Goal: Task Accomplishment & Management: Manage account settings

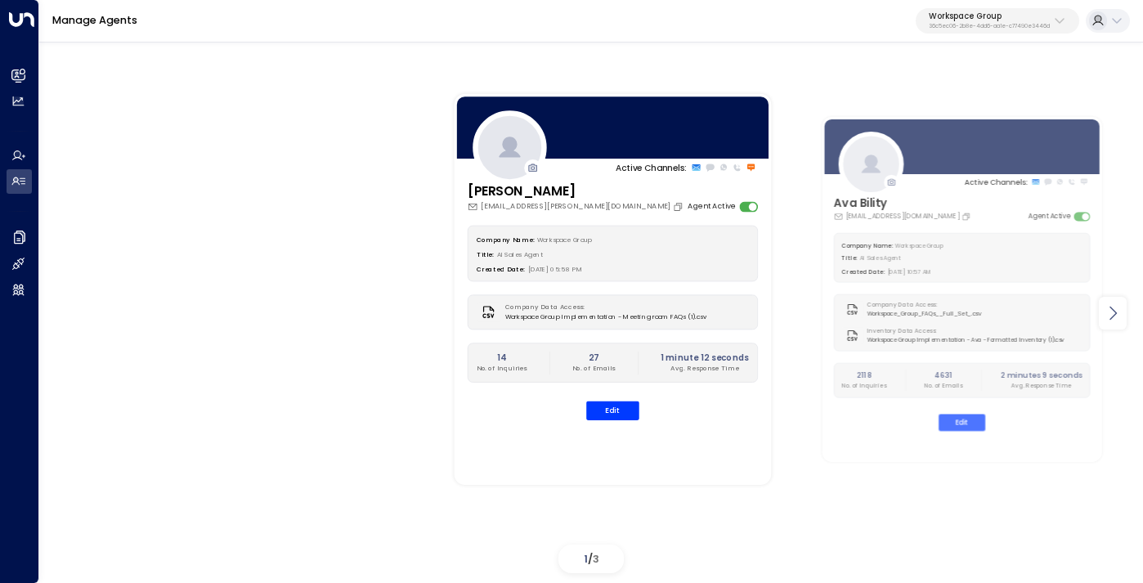
click at [1114, 320] on icon at bounding box center [1113, 313] width 20 height 20
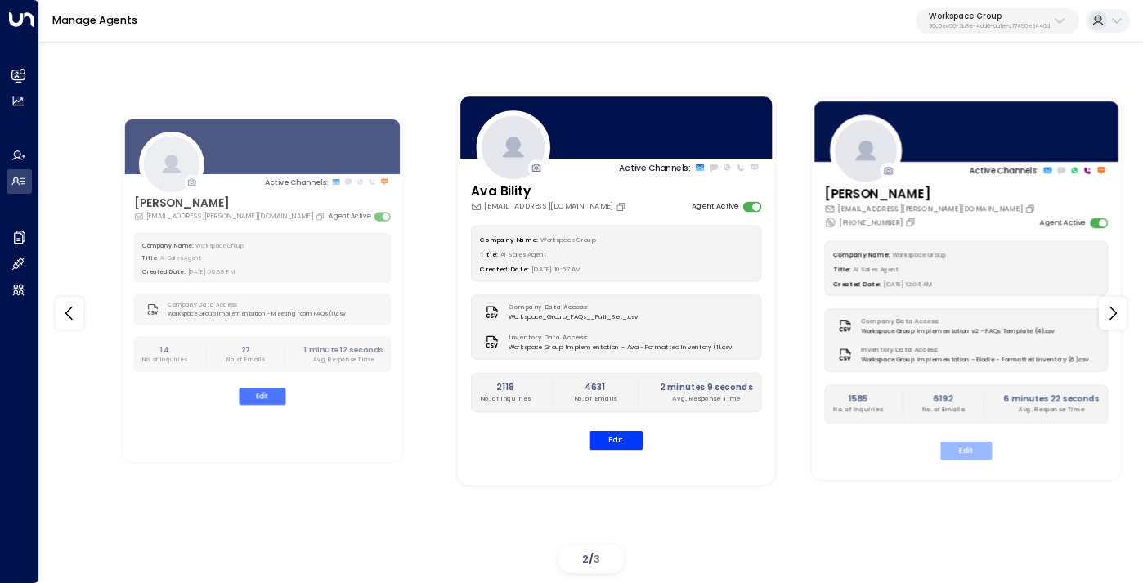
click at [961, 447] on button "Edit" at bounding box center [966, 450] width 52 height 19
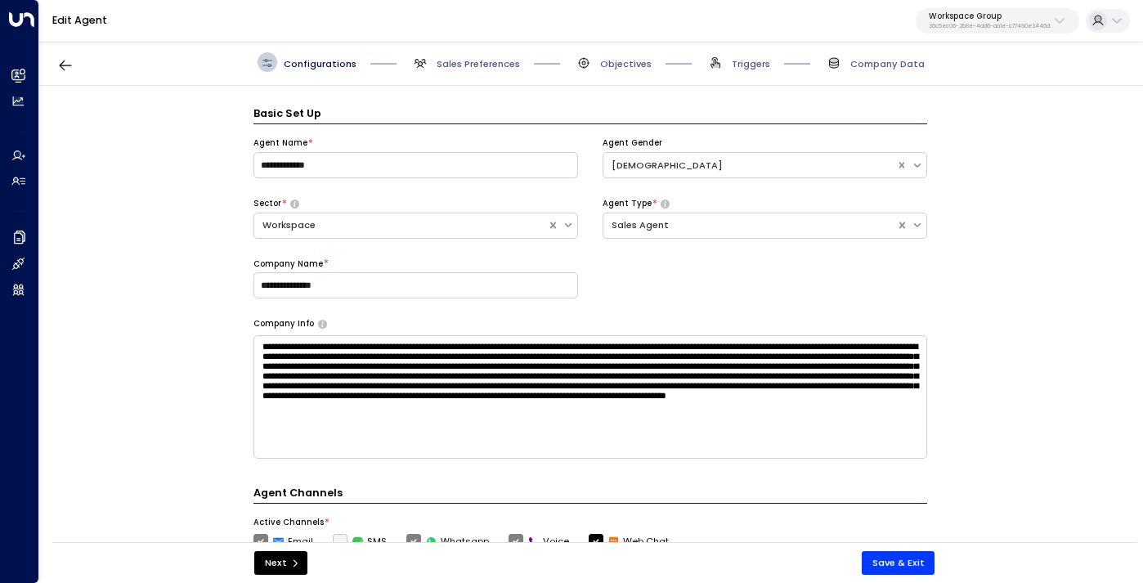
scroll to position [20, 0]
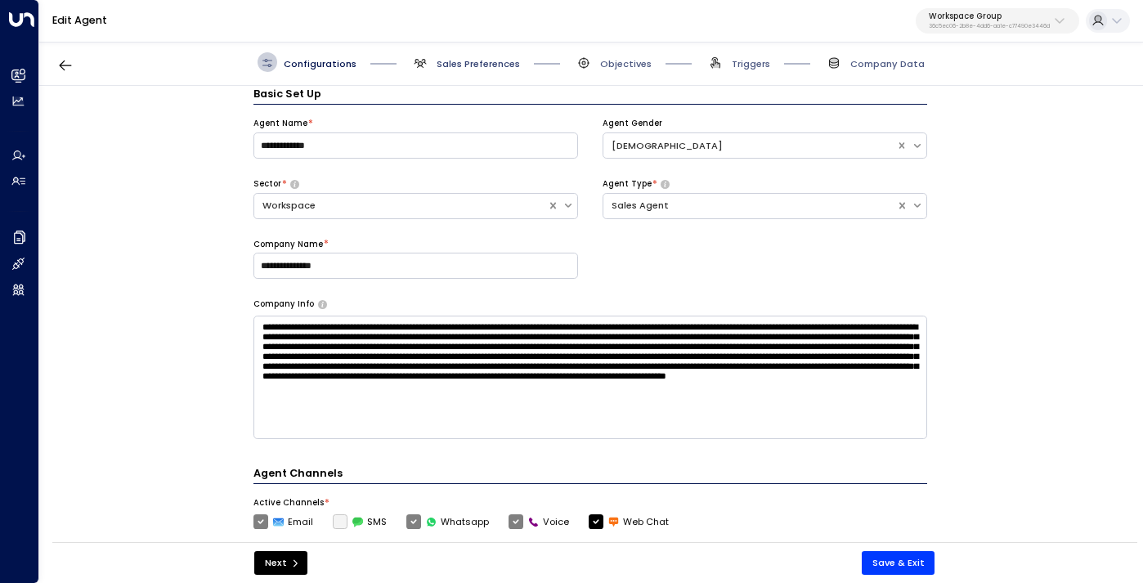
click at [453, 61] on span "Sales Preferences" at bounding box center [478, 63] width 83 height 13
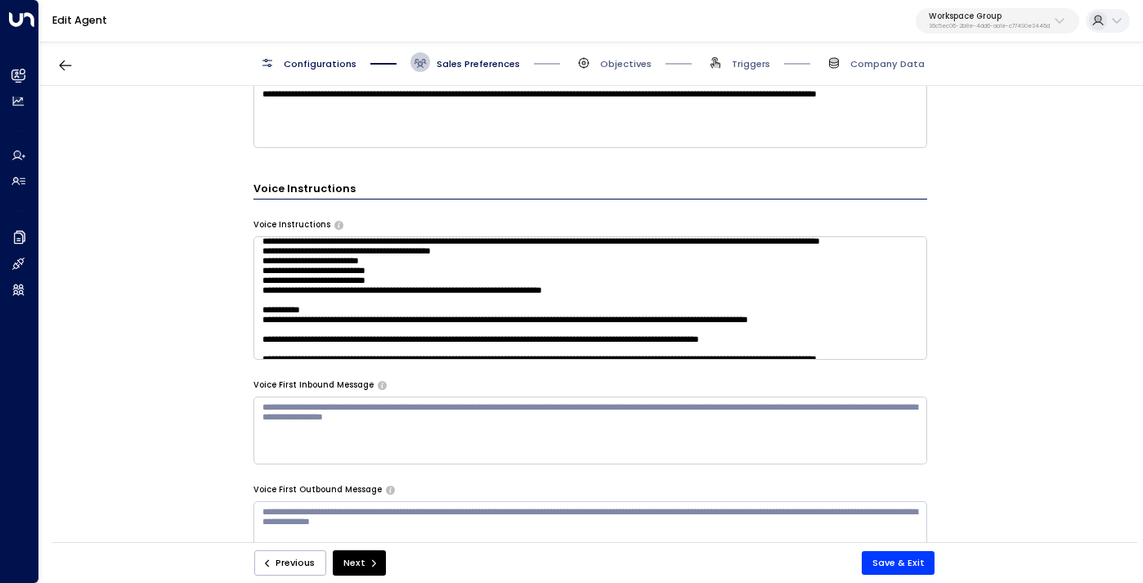
scroll to position [60, 0]
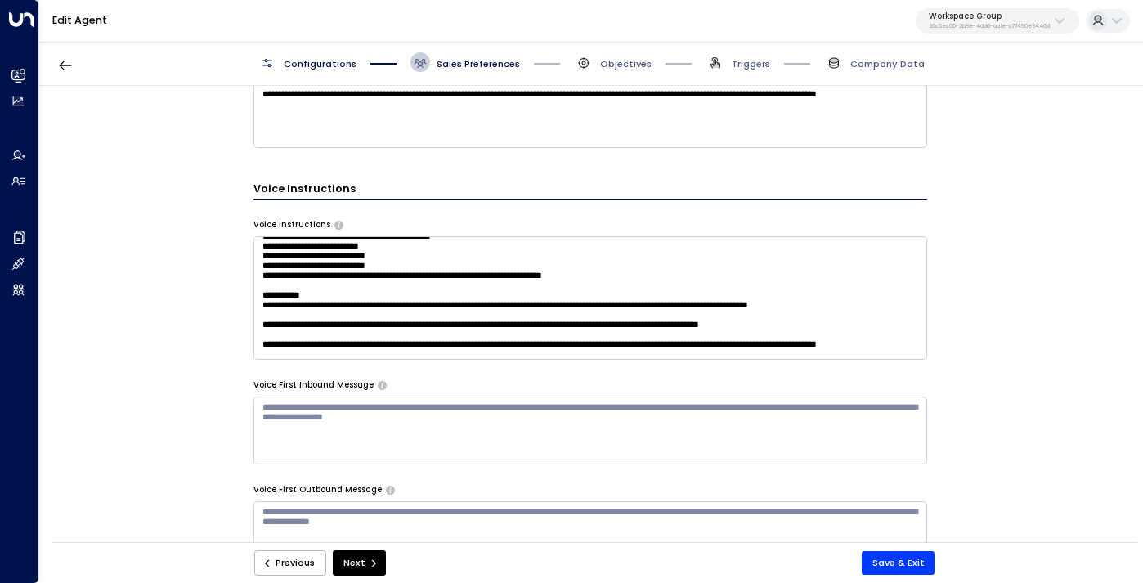
click at [281, 338] on textarea at bounding box center [590, 297] width 674 height 123
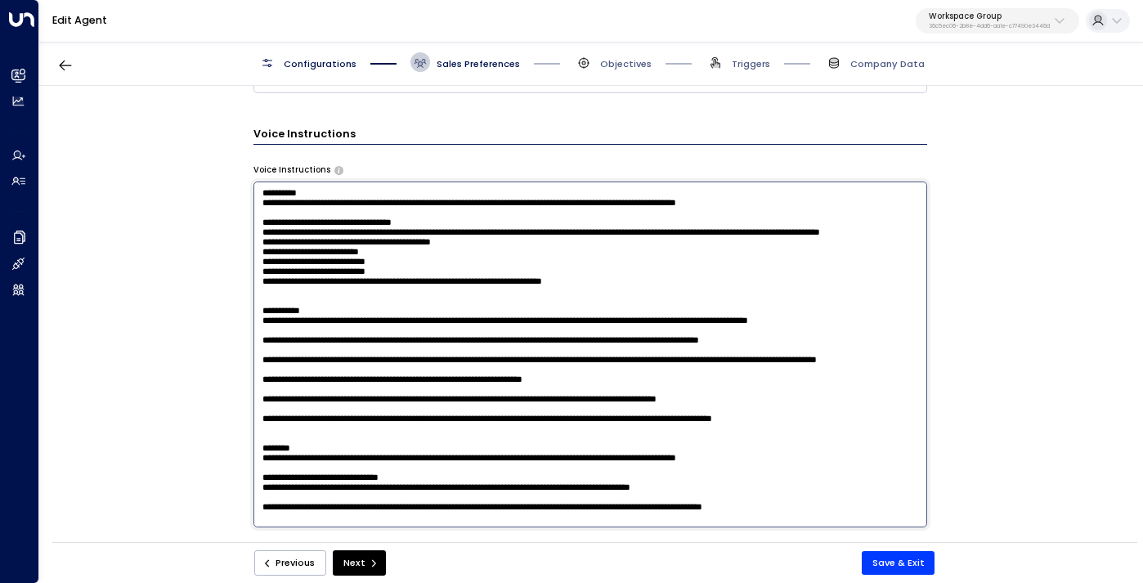
scroll to position [1117, 0]
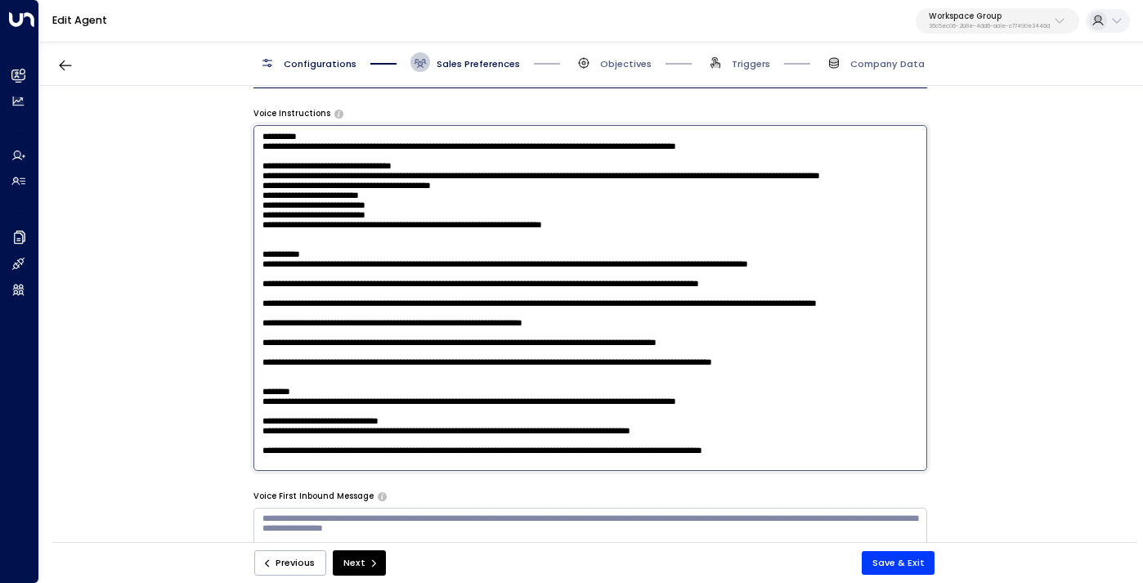
click at [523, 423] on textarea at bounding box center [590, 298] width 674 height 346
type textarea "**********"
click at [875, 553] on button "Save & Exit" at bounding box center [899, 563] width 74 height 24
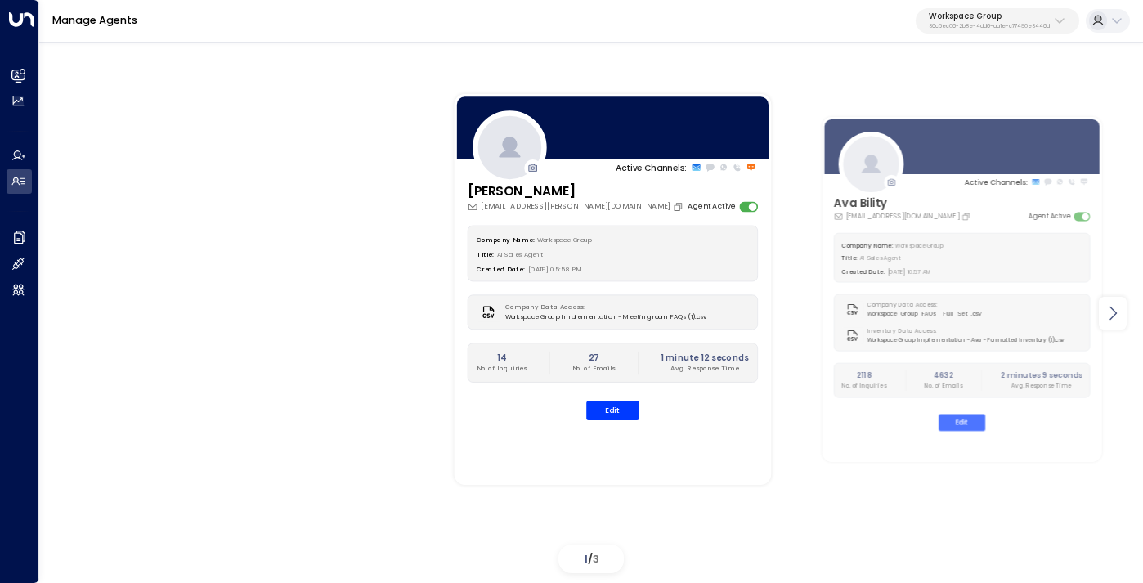
click at [1120, 310] on icon at bounding box center [1113, 313] width 20 height 20
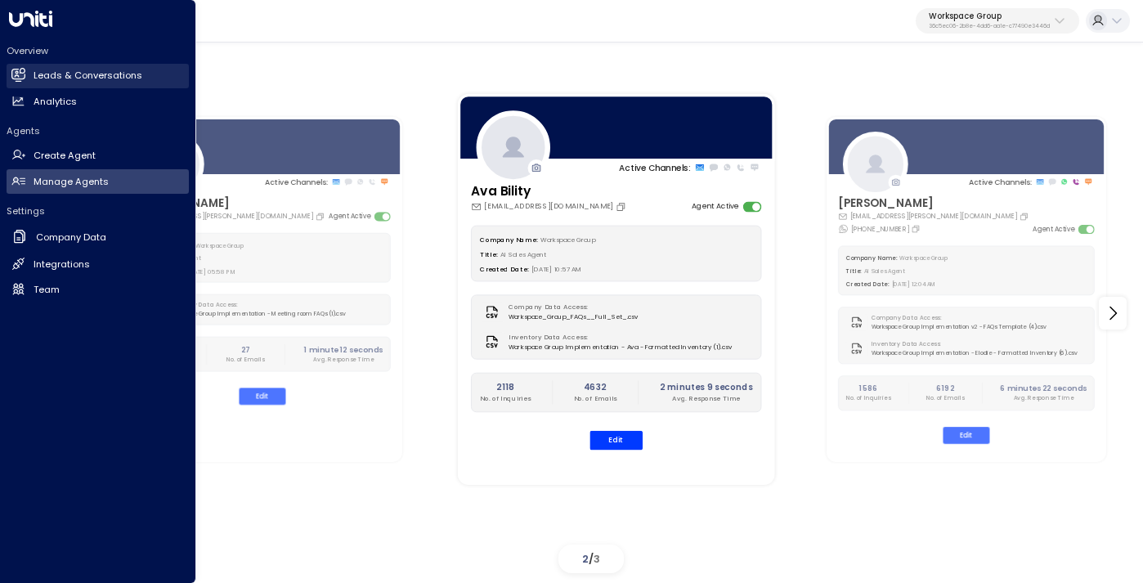
click at [105, 76] on h2 "Leads & Conversations" at bounding box center [88, 76] width 109 height 14
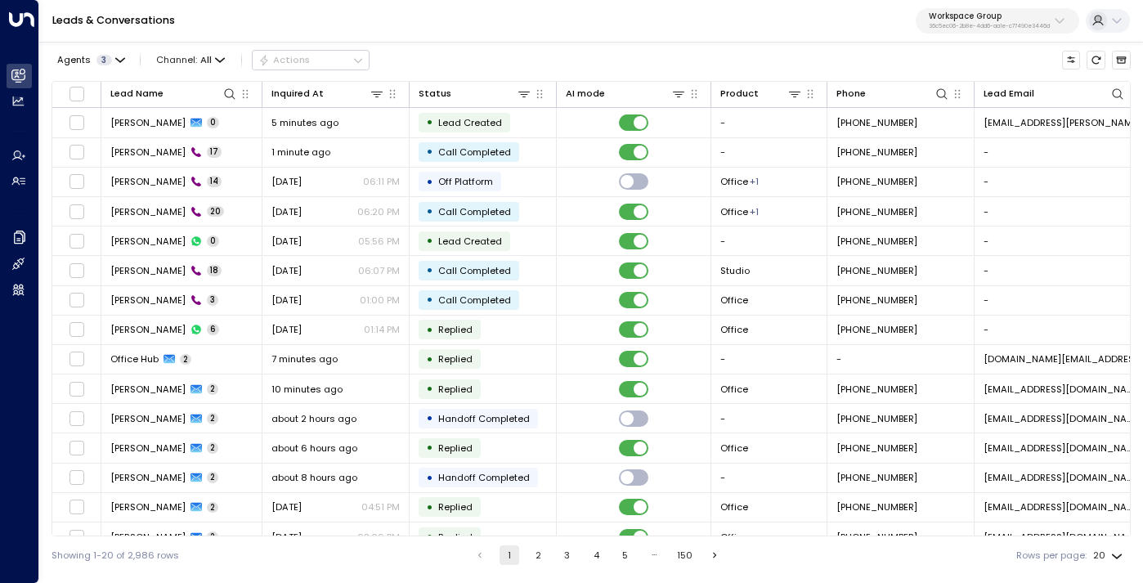
click at [199, 50] on div "Agents 3 Channel: All Actions" at bounding box center [211, 60] width 318 height 29
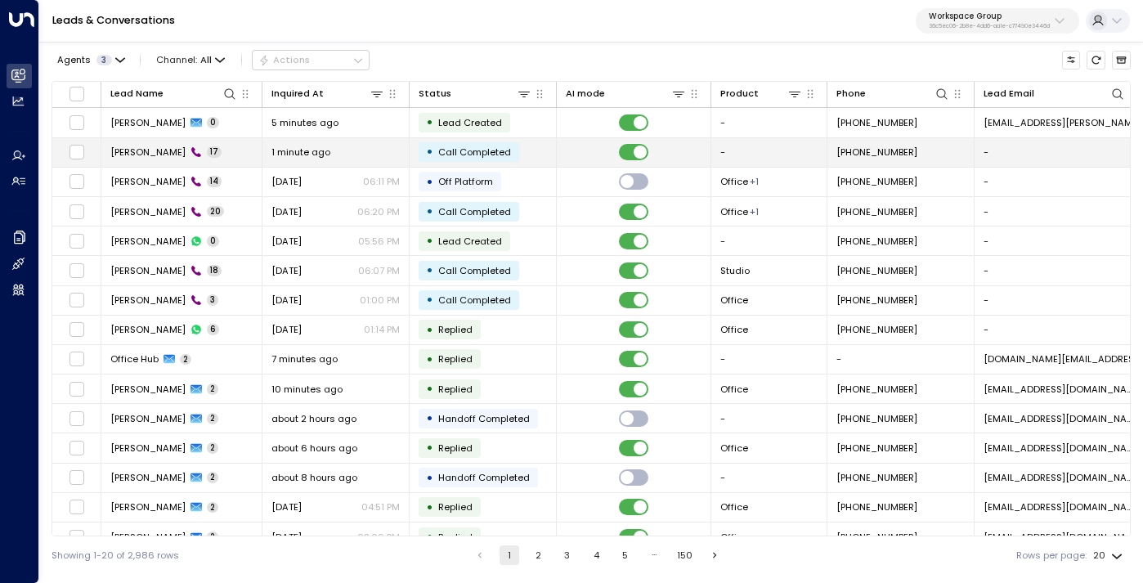
click at [344, 153] on div "1 minute ago" at bounding box center [335, 152] width 128 height 13
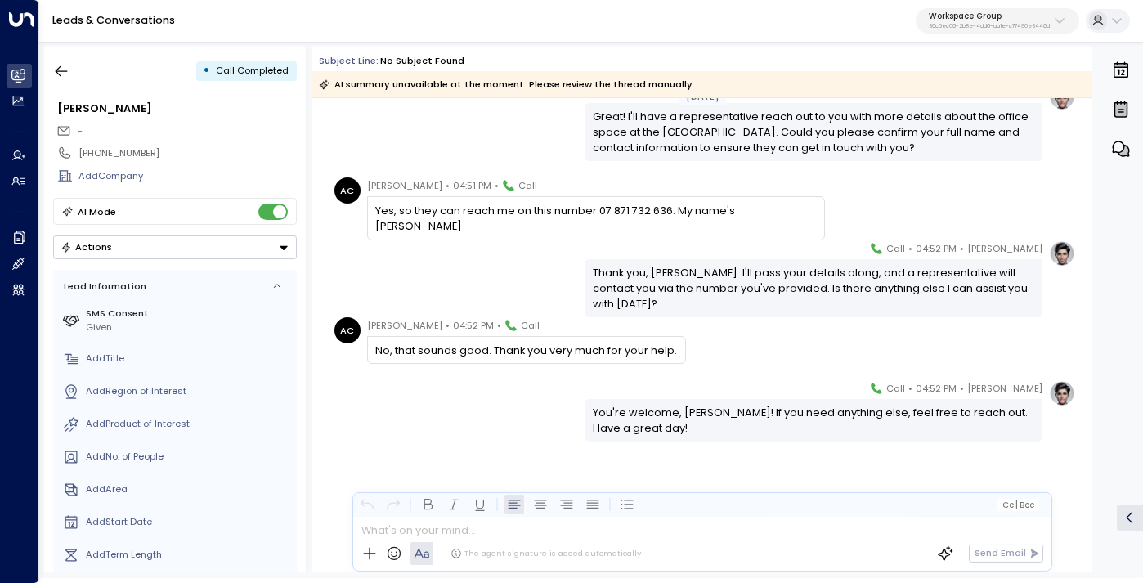
scroll to position [1058, 0]
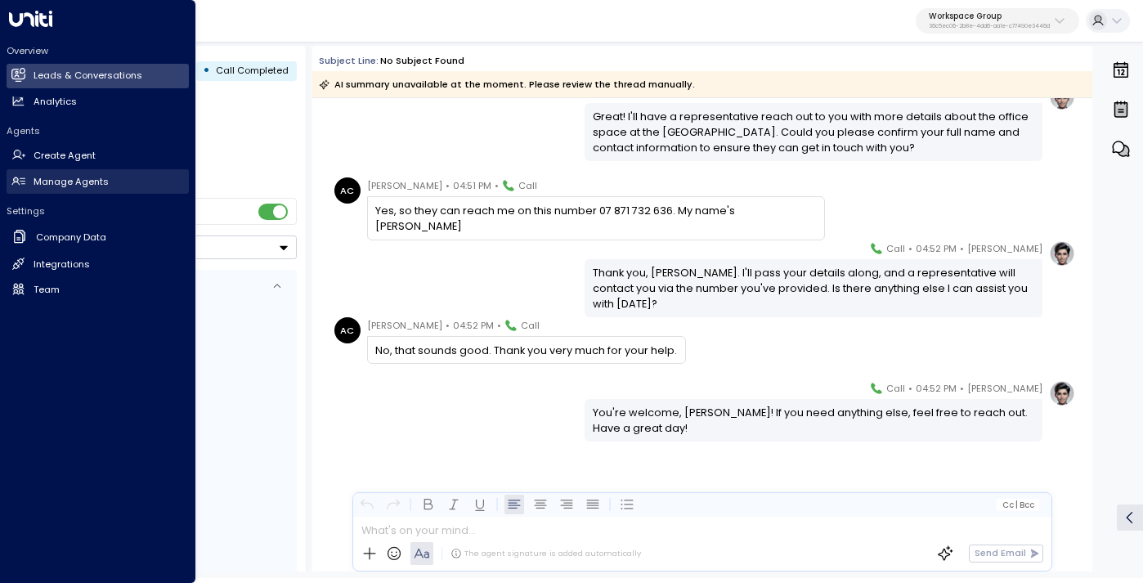
click at [66, 173] on link "Manage Agents Manage Agents" at bounding box center [98, 181] width 182 height 25
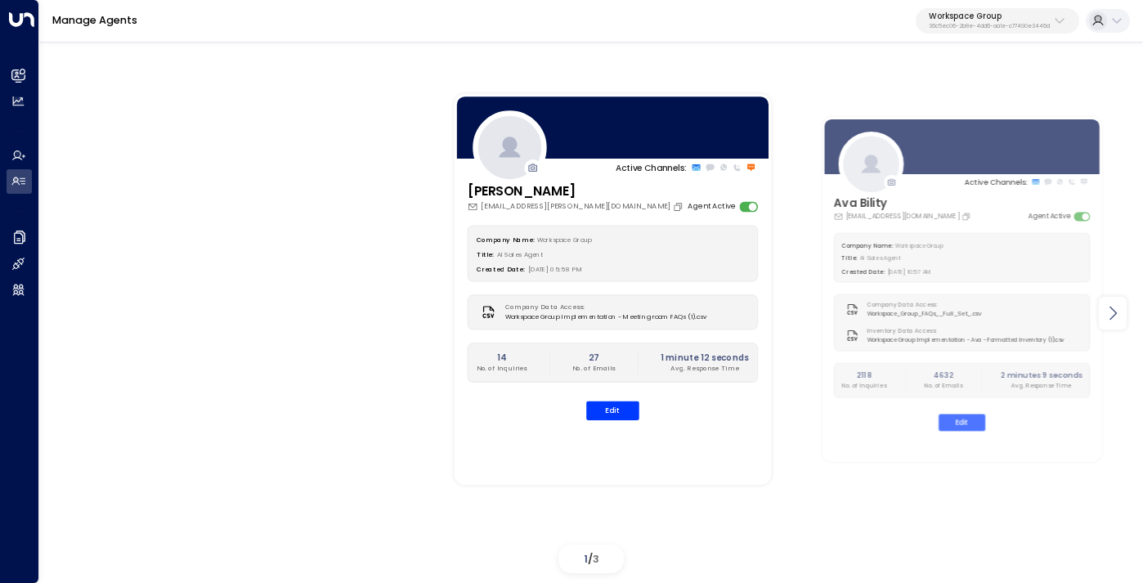
click at [1116, 316] on icon at bounding box center [1113, 313] width 20 height 20
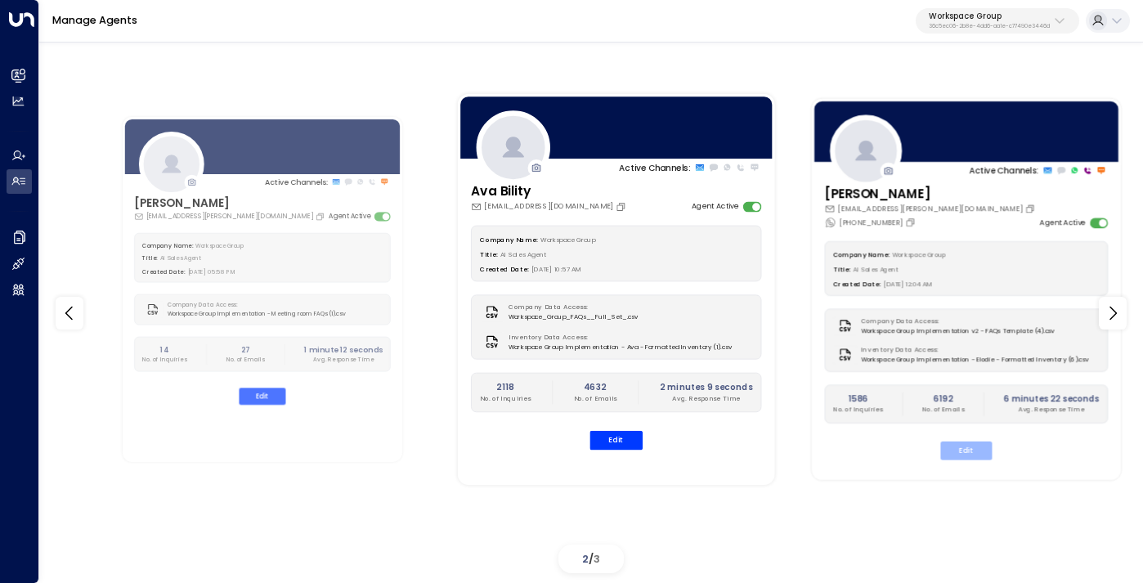
click at [957, 455] on button "Edit" at bounding box center [966, 450] width 52 height 19
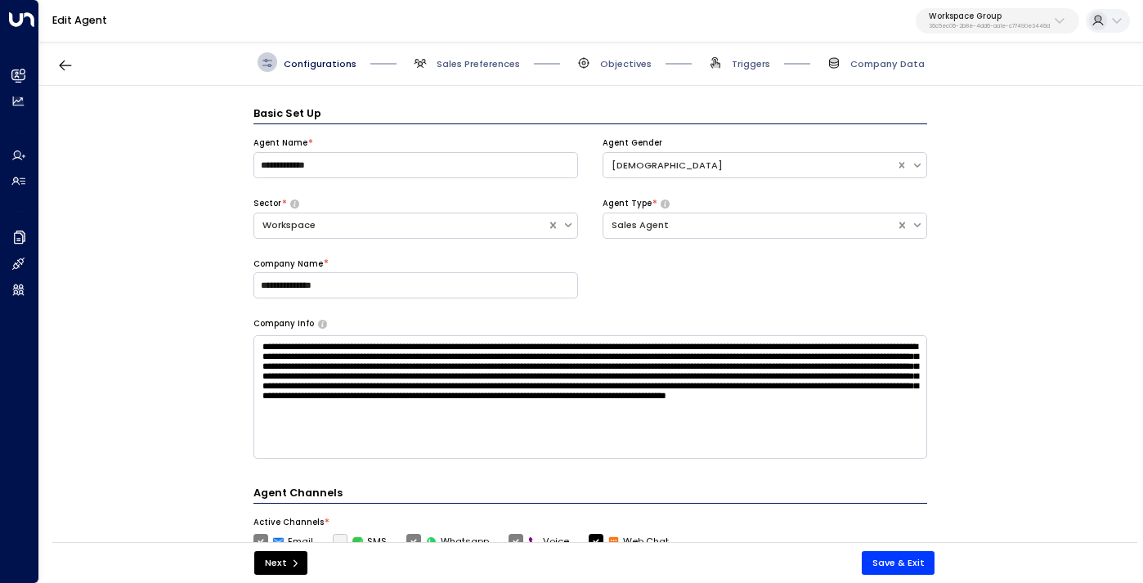
scroll to position [20, 0]
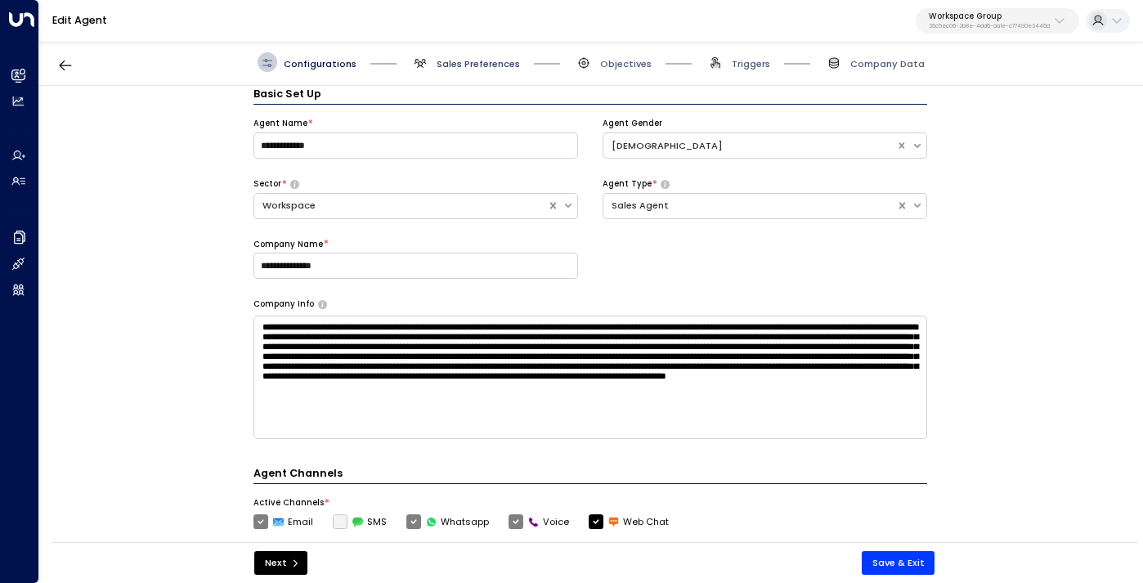
click at [455, 60] on span "Sales Preferences" at bounding box center [478, 63] width 83 height 13
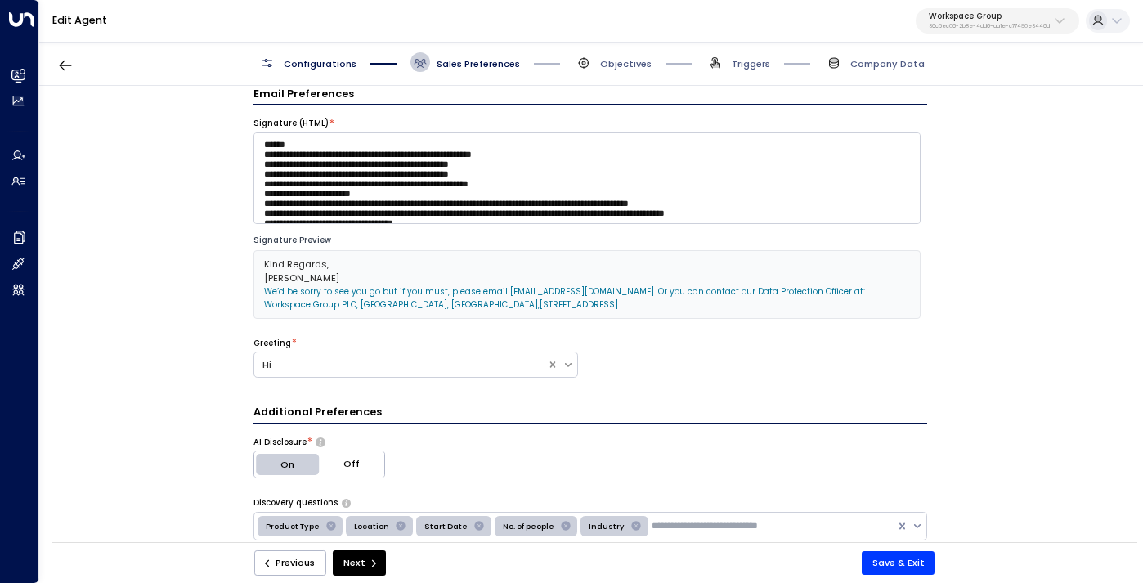
click at [889, 576] on div "Previous Next Save & Exit" at bounding box center [594, 562] width 1085 height 41
click at [892, 565] on button "Save & Exit" at bounding box center [899, 563] width 74 height 24
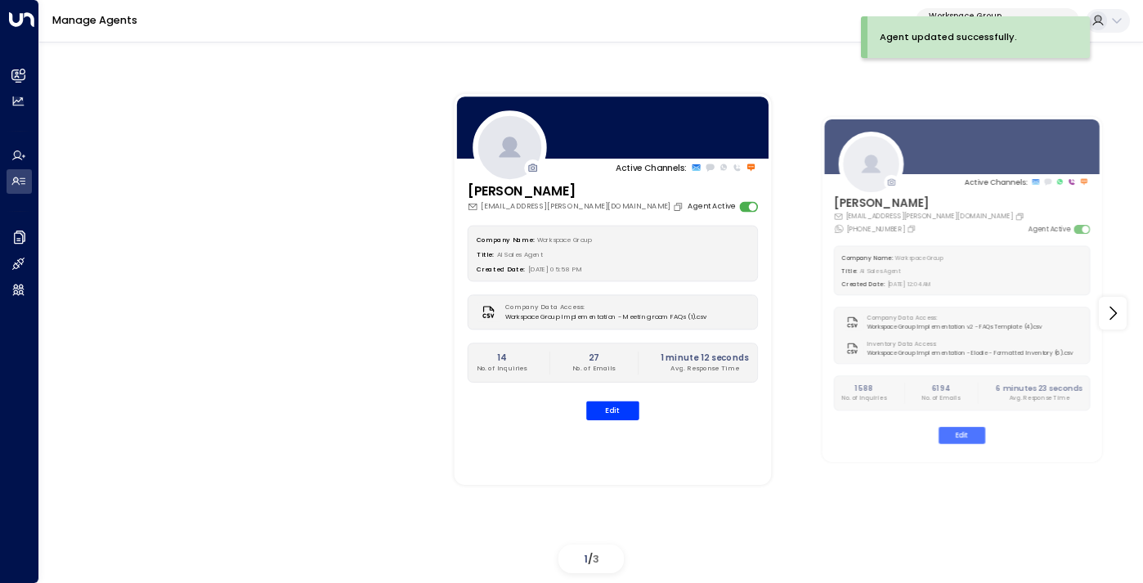
click at [958, 15] on p "Workspace Group" at bounding box center [989, 16] width 121 height 10
type input "****"
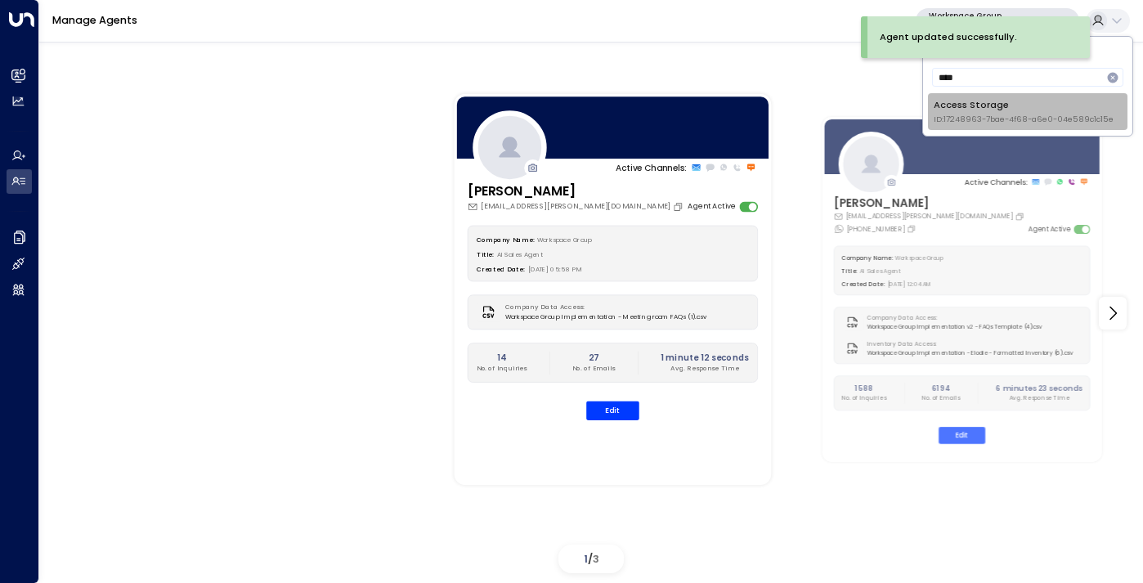
click at [961, 119] on span "ID: 17248963-7bae-4f68-a6e0-04e589c1c15e" at bounding box center [1024, 119] width 180 height 11
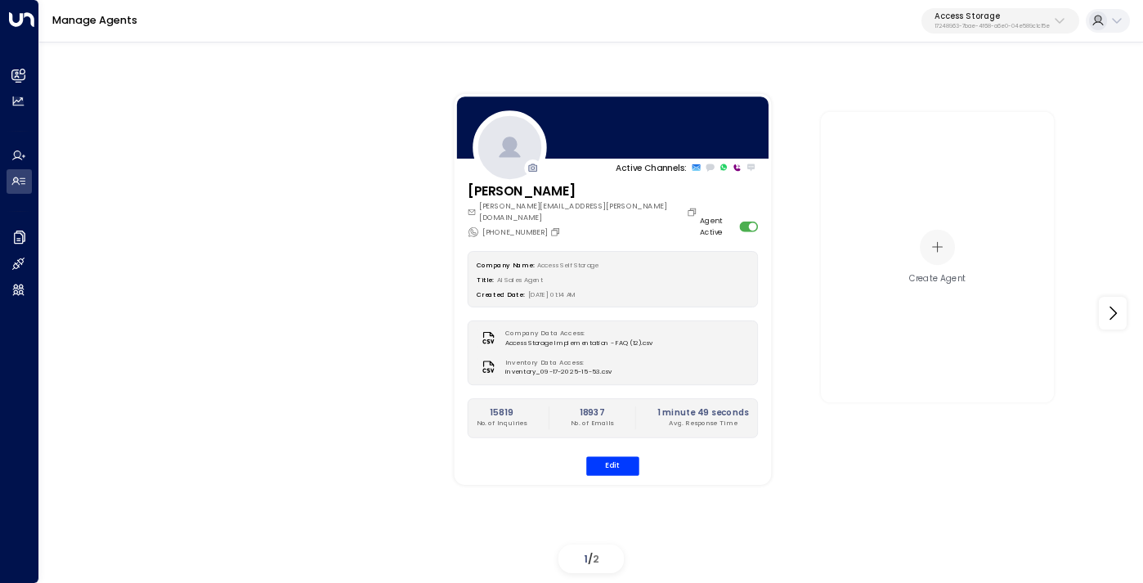
click at [985, 27] on p "17248963-7bae-4f68-a6e0-04e589c1c15e" at bounding box center [991, 26] width 115 height 7
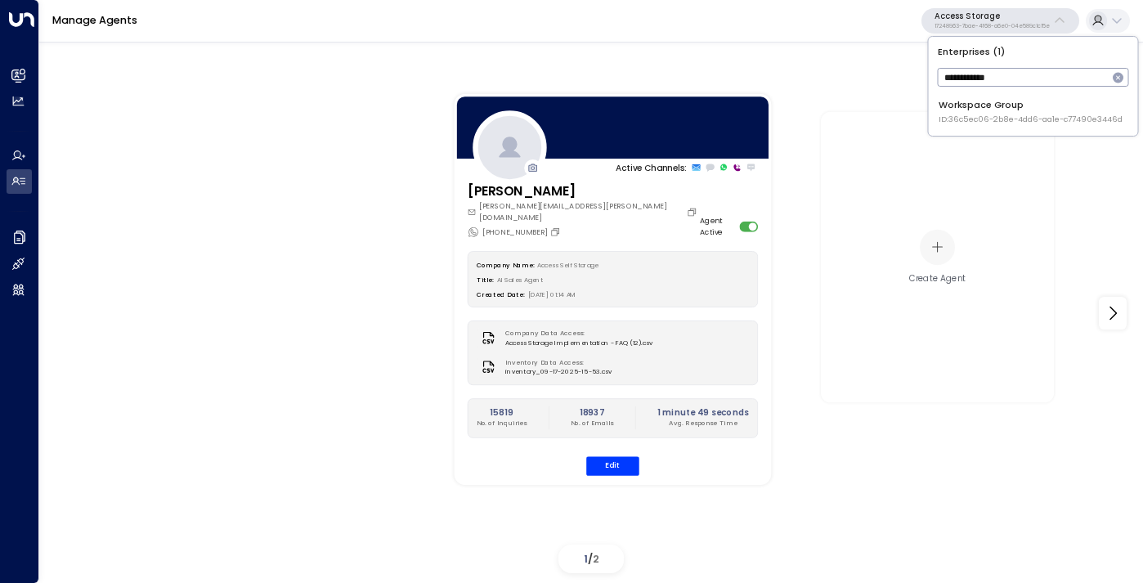
type input "**********"
click at [973, 114] on span "ID: 36c5ec06-2b8e-4dd6-aa1e-c77490e3446d" at bounding box center [1031, 119] width 184 height 11
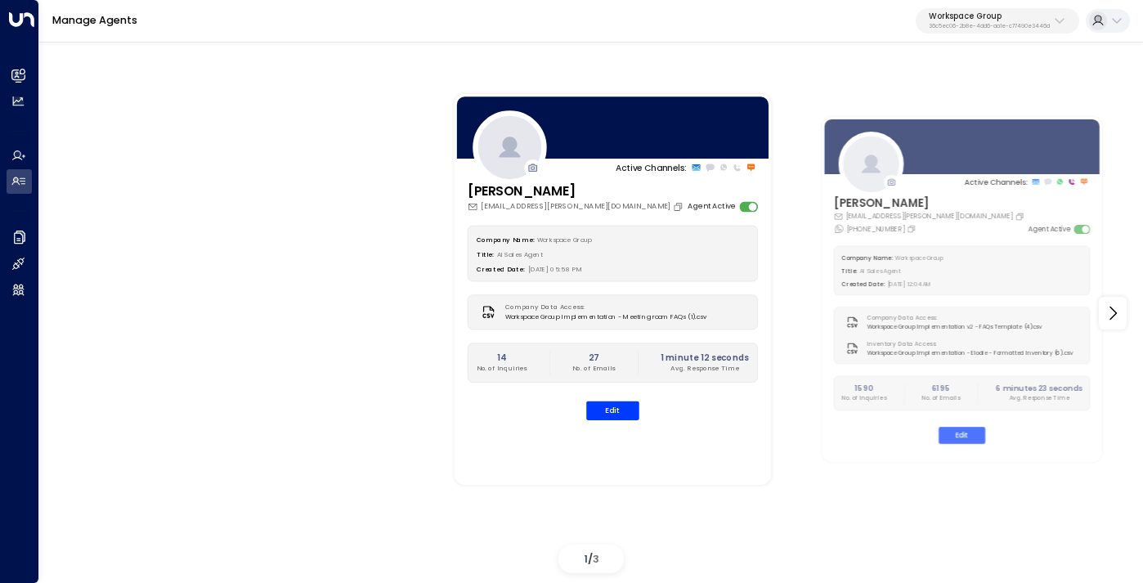
click at [991, 25] on p "36c5ec06-2b8e-4dd6-aa1e-c77490e3446d" at bounding box center [989, 26] width 121 height 7
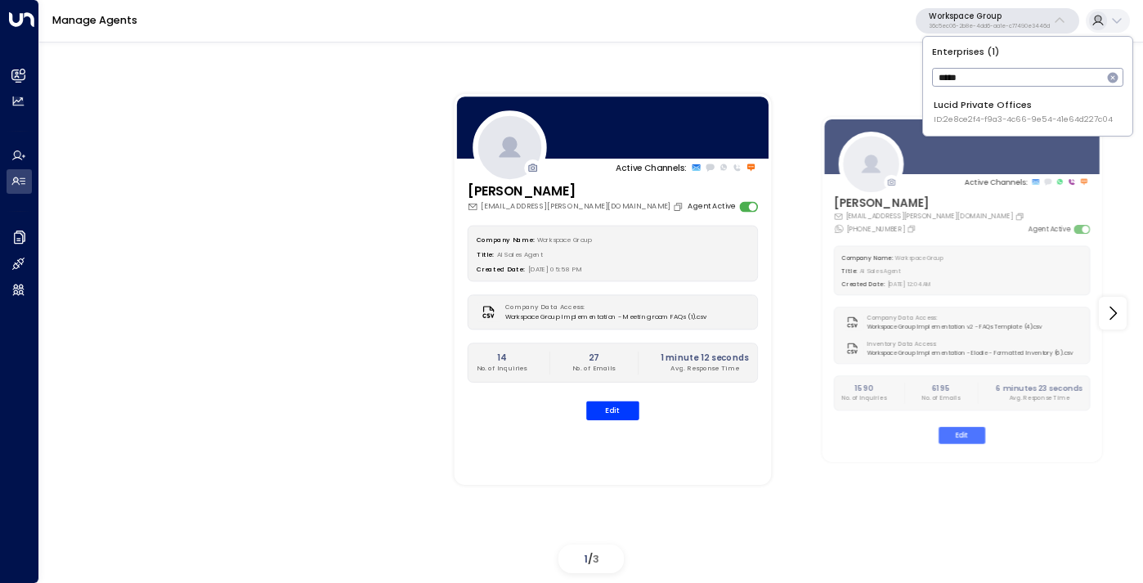
type input "*****"
click at [974, 126] on li "Lucid Private Offices ID: 2e8ce2f4-f9a3-4c66-9e54-41e64d227c04" at bounding box center [1027, 111] width 199 height 37
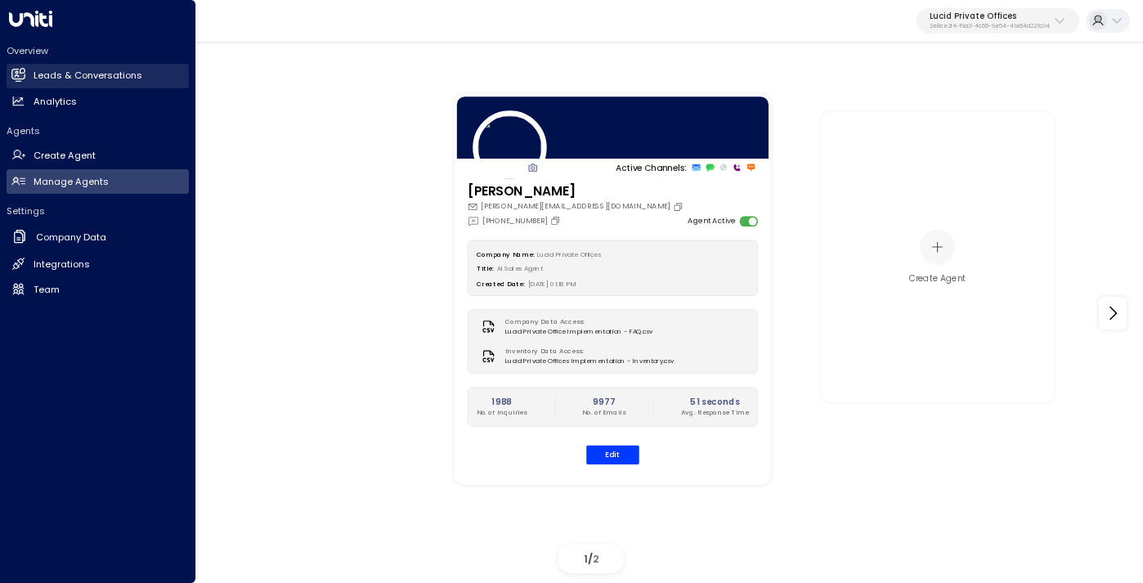
click at [69, 72] on h2 "Leads & Conversations" at bounding box center [88, 76] width 109 height 14
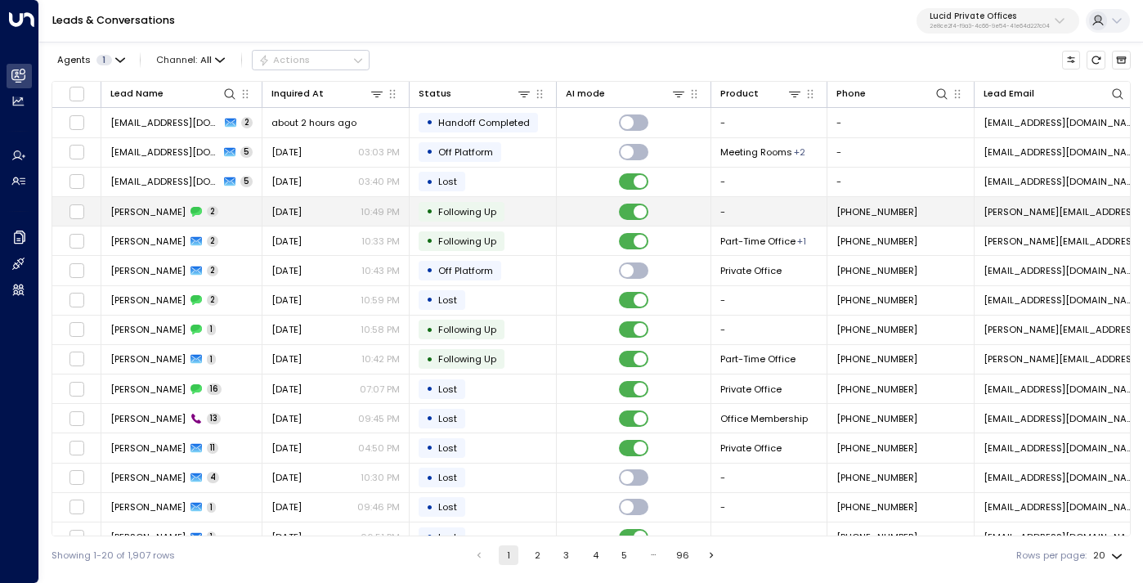
click at [331, 203] on td "[DATE] 10:49 PM" at bounding box center [335, 211] width 147 height 29
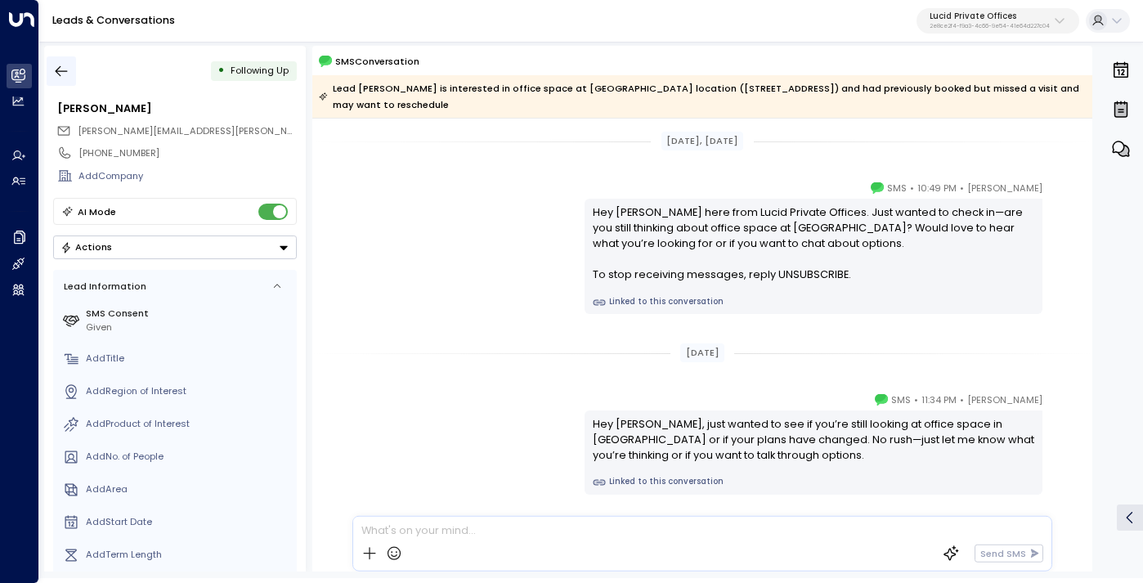
click at [65, 63] on icon "button" at bounding box center [61, 71] width 16 height 16
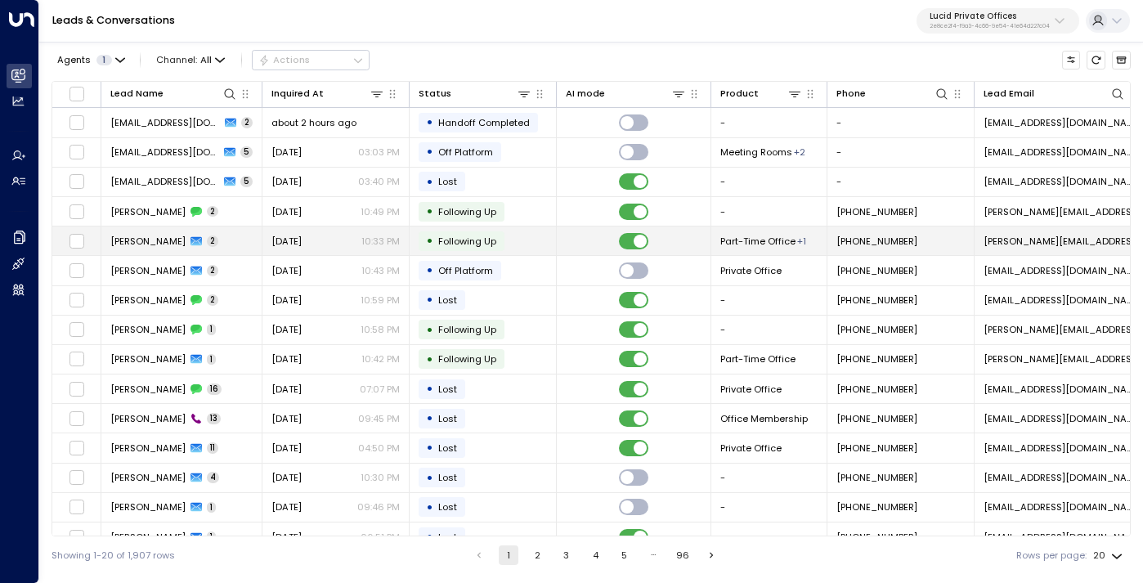
click at [266, 239] on td "[DATE] 10:33 PM" at bounding box center [335, 240] width 147 height 29
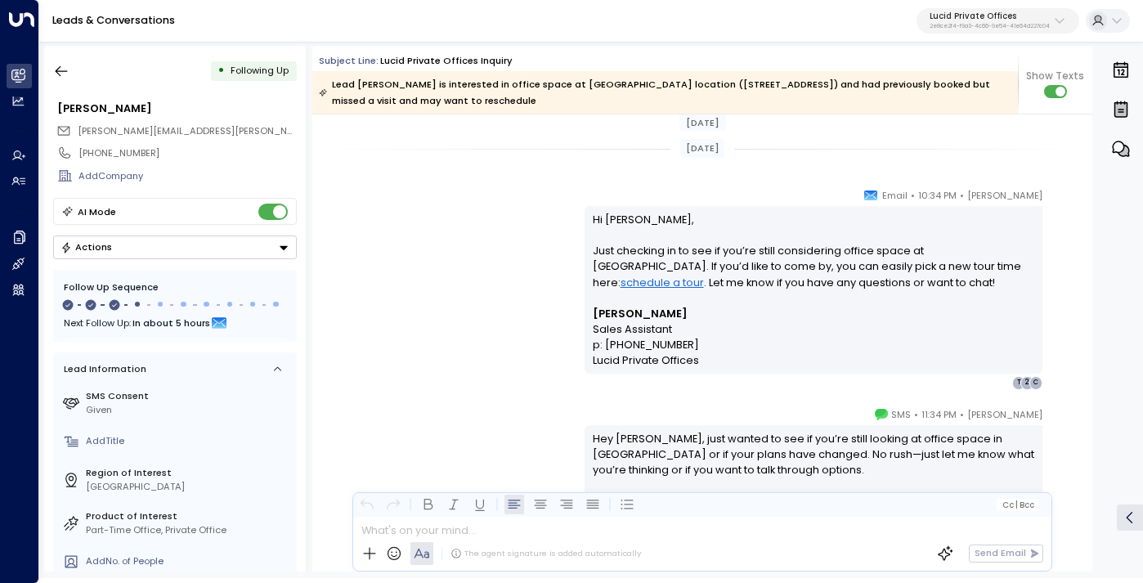
scroll to position [818, 0]
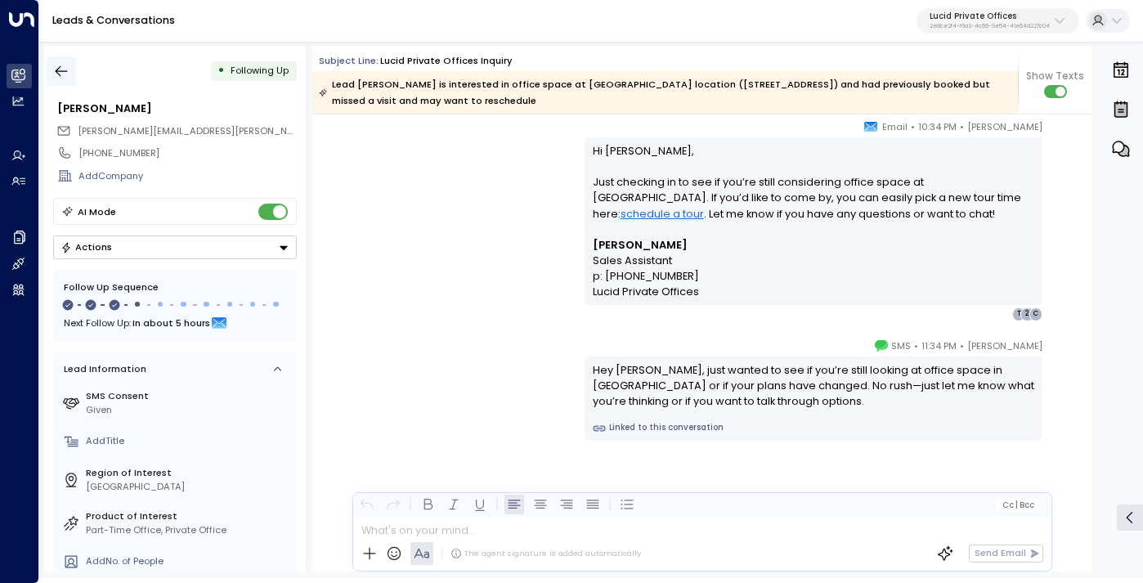
click at [58, 69] on icon "button" at bounding box center [61, 71] width 16 height 16
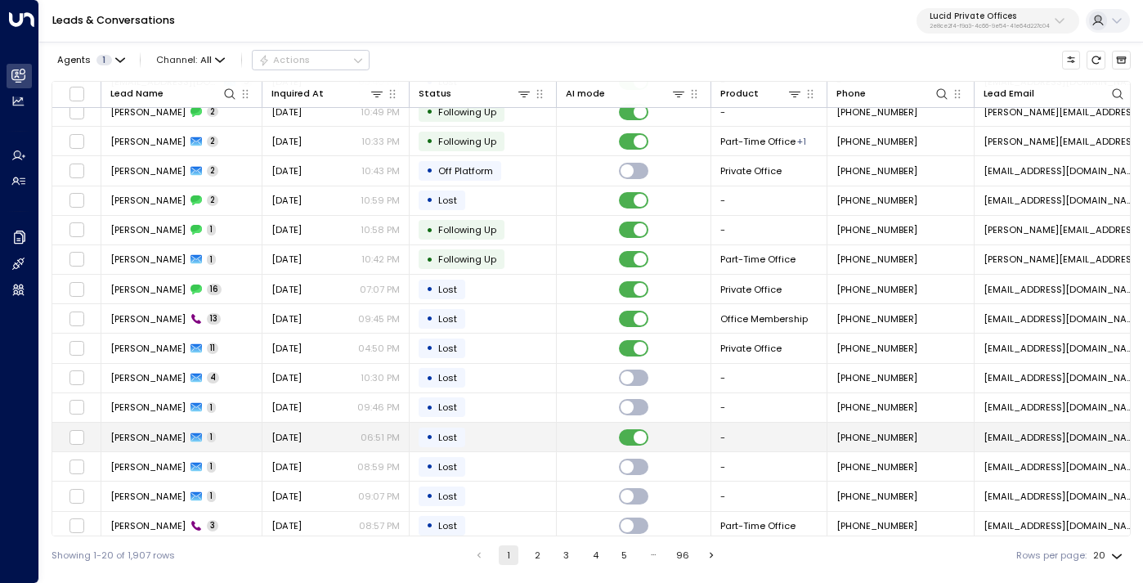
scroll to position [6, 0]
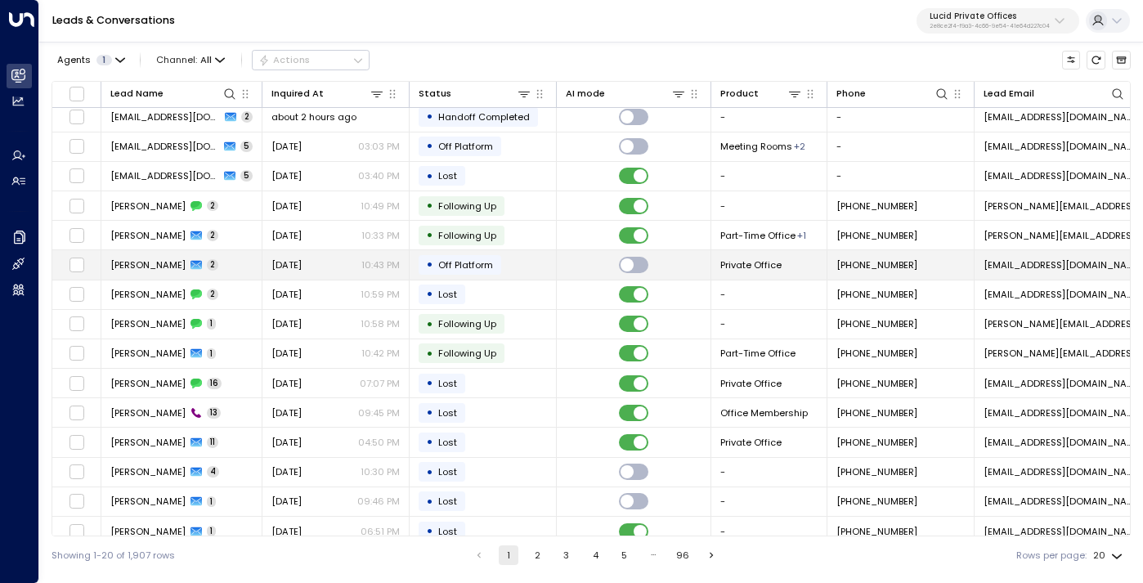
click at [329, 266] on div "[DATE] 10:43 PM" at bounding box center [335, 264] width 128 height 13
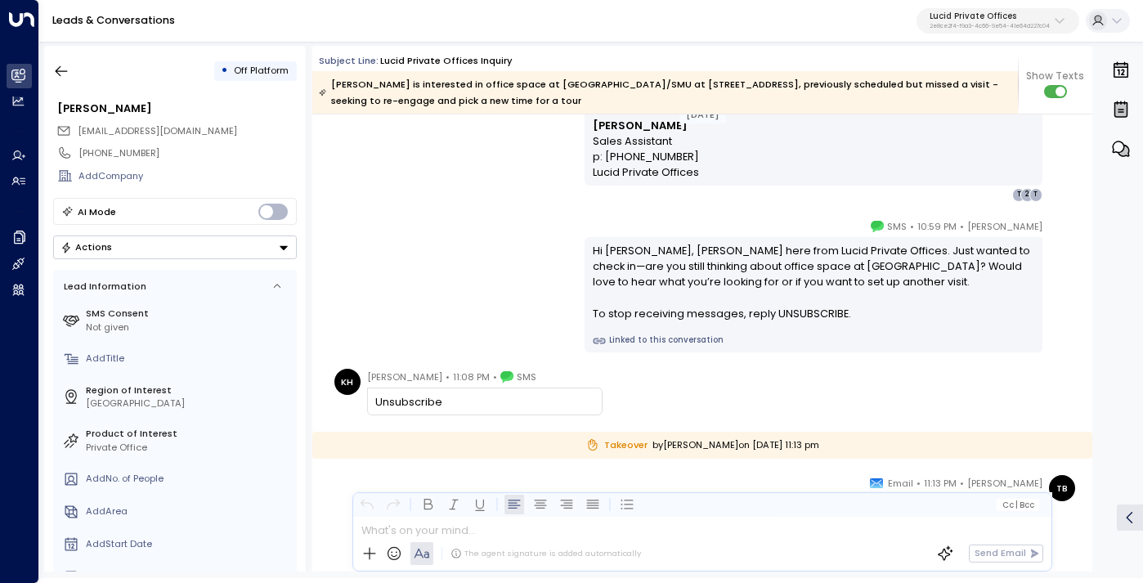
scroll to position [598, 0]
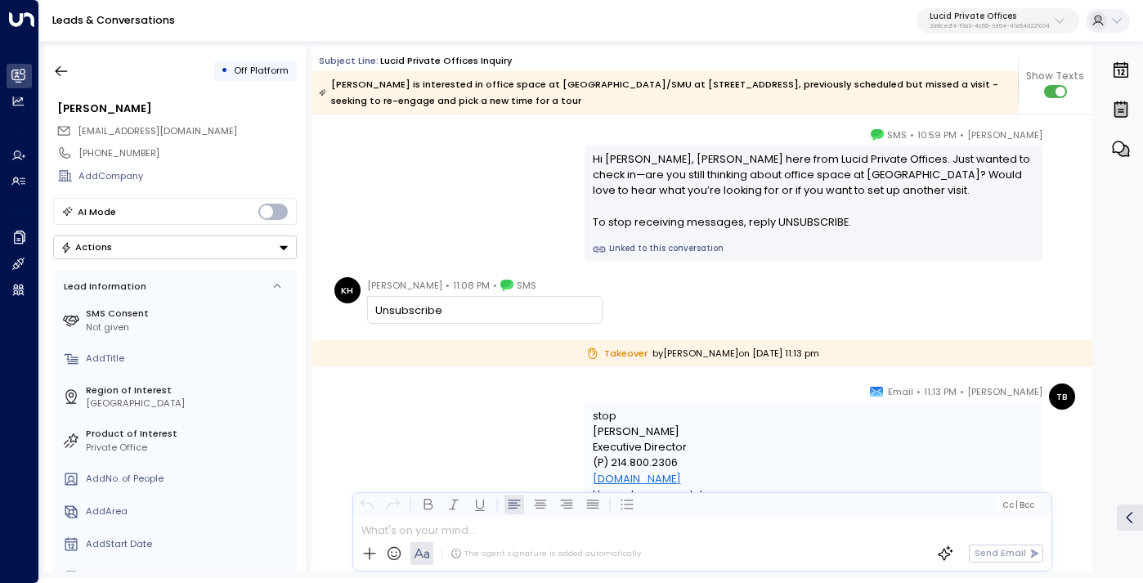
click at [44, 65] on div "• Off Platform [PERSON_NAME] [EMAIL_ADDRESS][DOMAIN_NAME] [PHONE_NUMBER] Add Co…" at bounding box center [175, 309] width 262 height 526
click at [61, 68] on icon "button" at bounding box center [61, 71] width 16 height 16
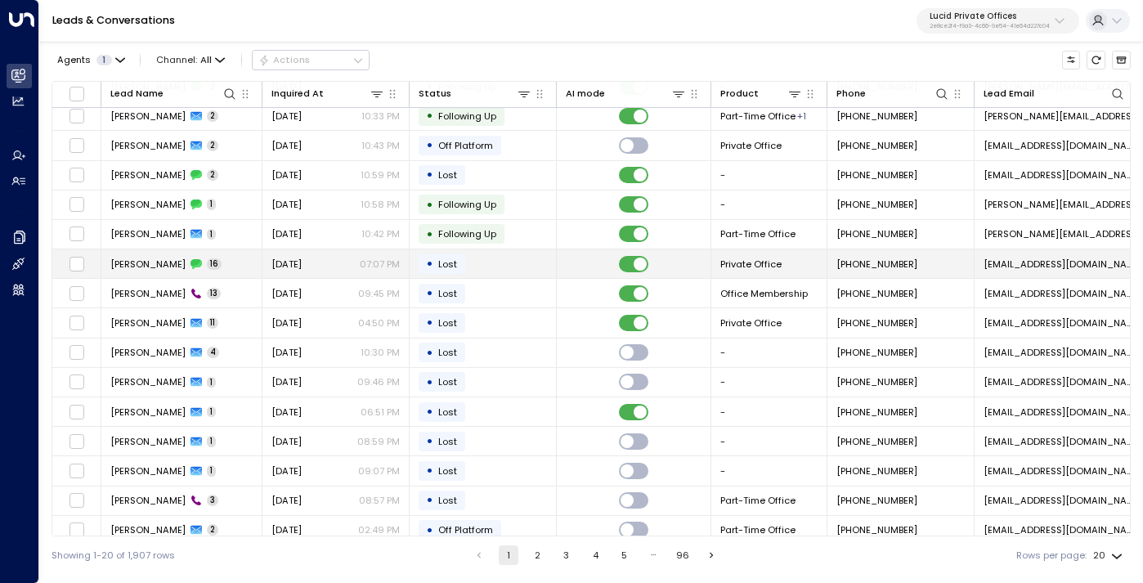
scroll to position [168, 0]
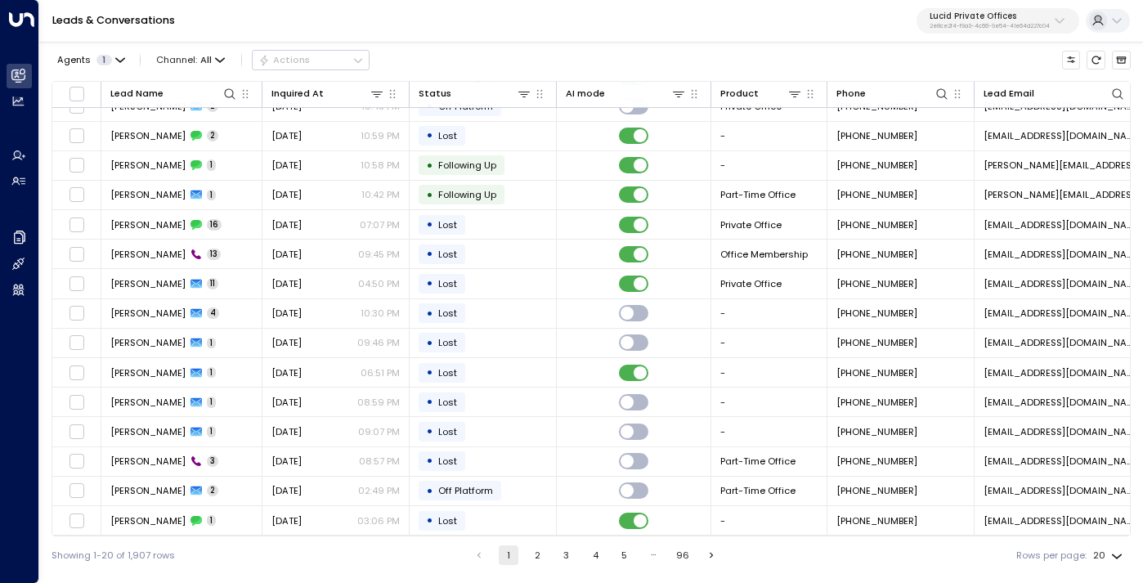
click at [542, 552] on button "2" at bounding box center [537, 555] width 20 height 20
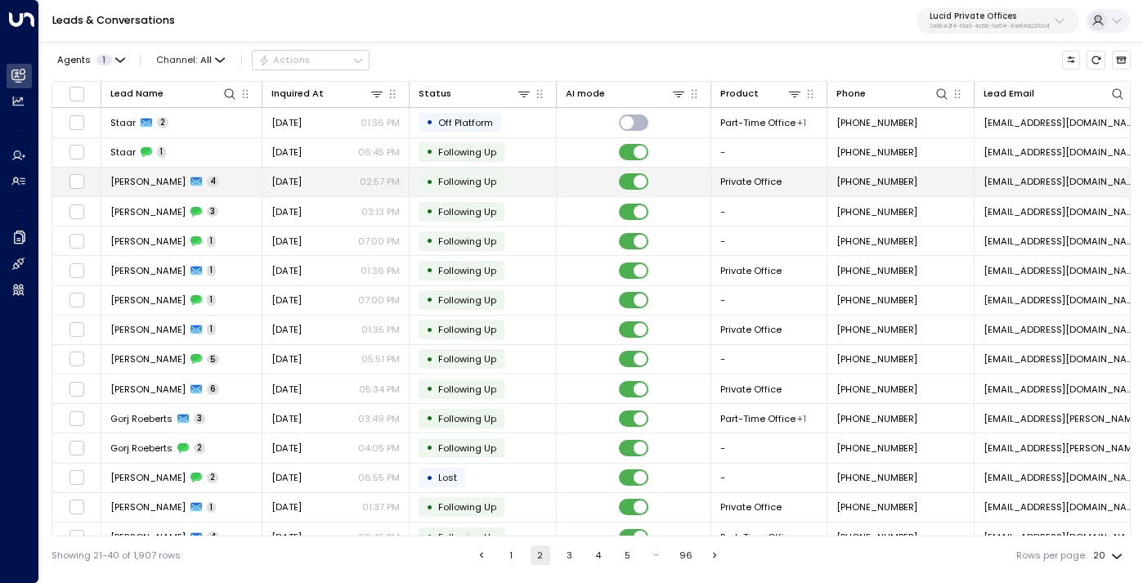
click at [330, 184] on div "[DATE] 02:57 PM" at bounding box center [335, 181] width 128 height 13
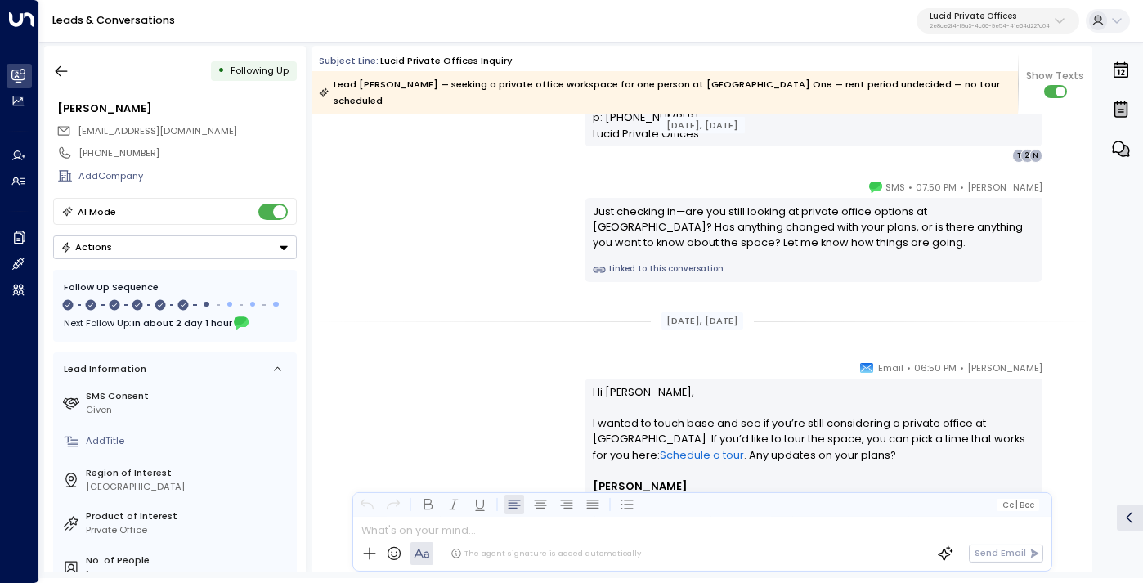
scroll to position [1271, 0]
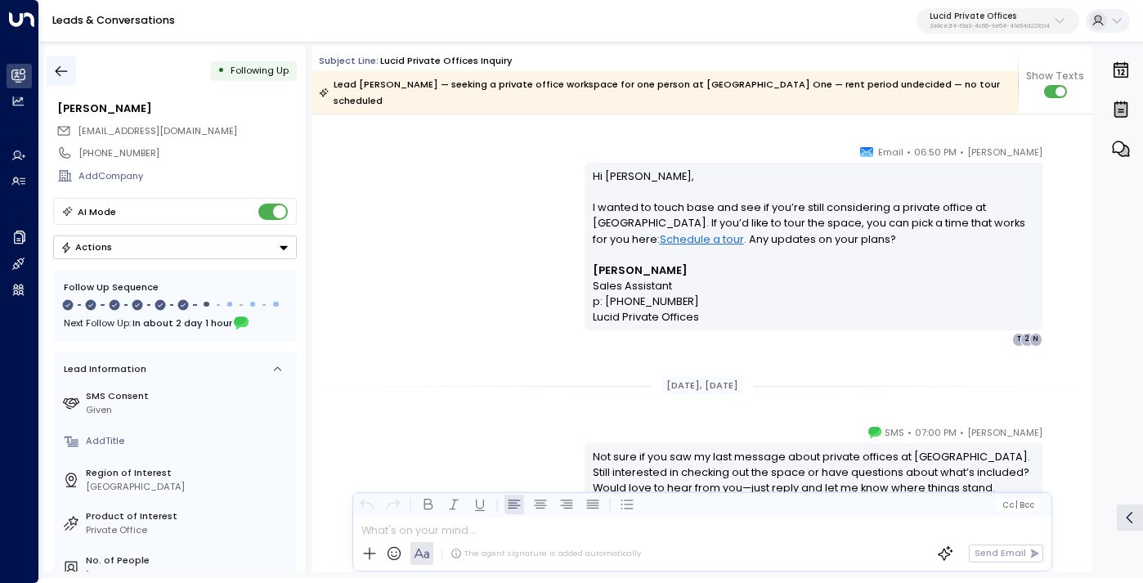
click at [56, 65] on icon "button" at bounding box center [61, 71] width 16 height 16
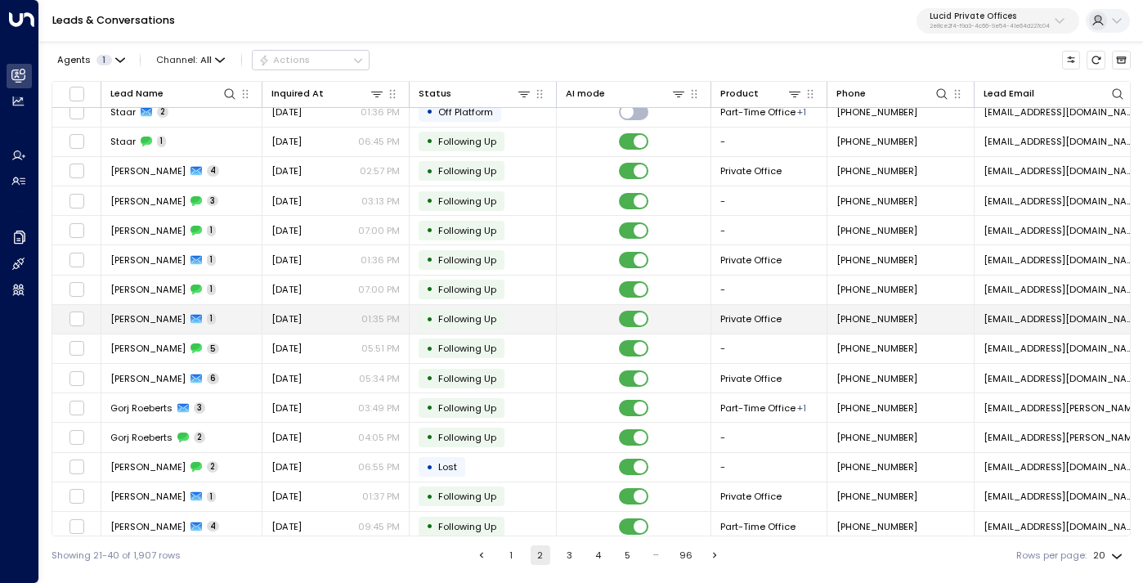
scroll to position [14, 0]
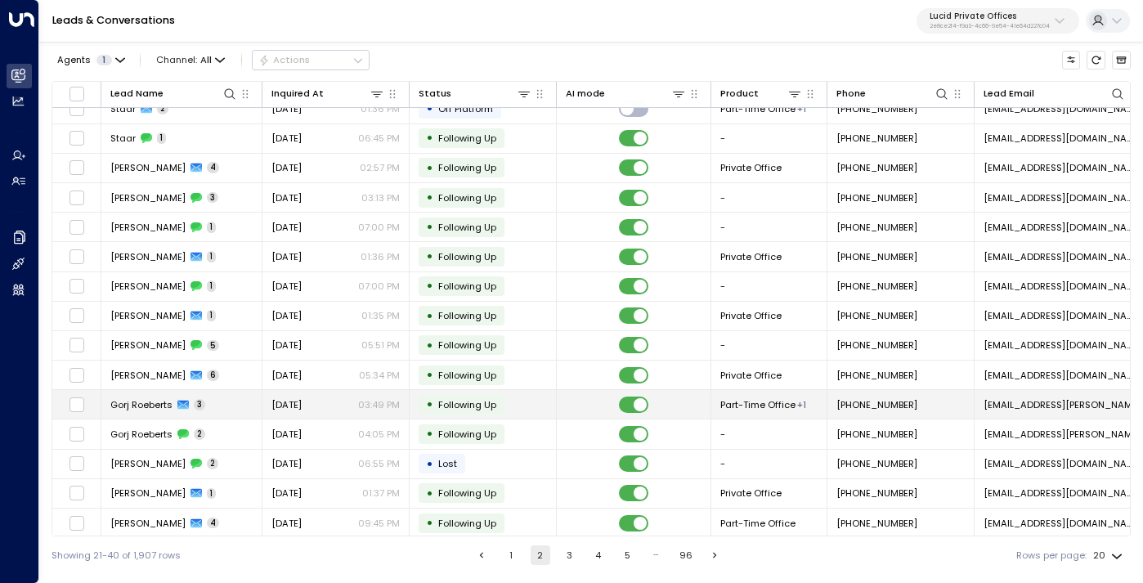
click at [299, 401] on span "[DATE]" at bounding box center [286, 404] width 30 height 13
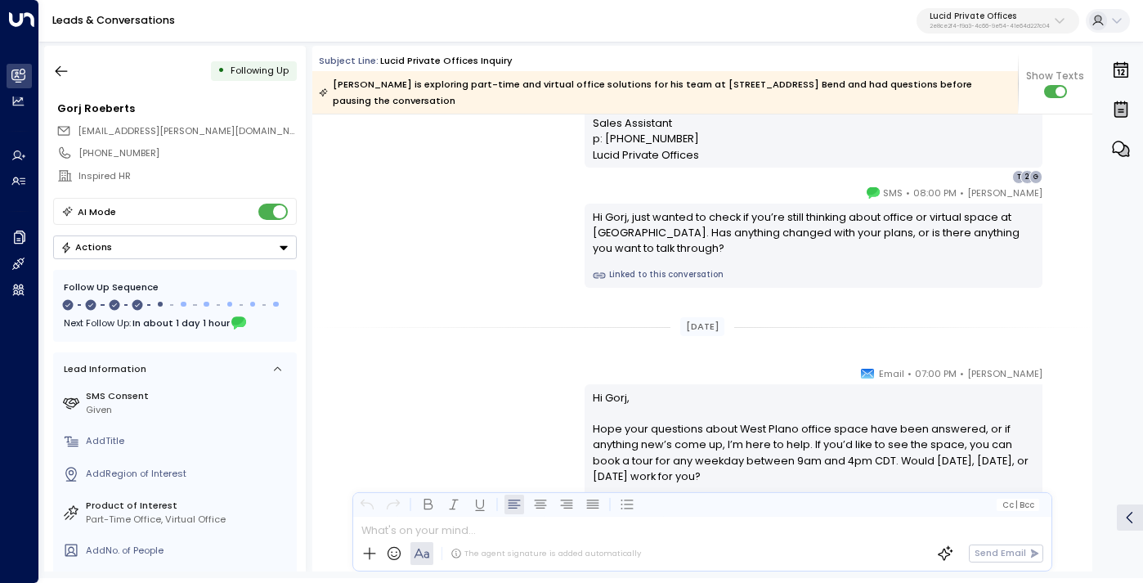
scroll to position [1165, 0]
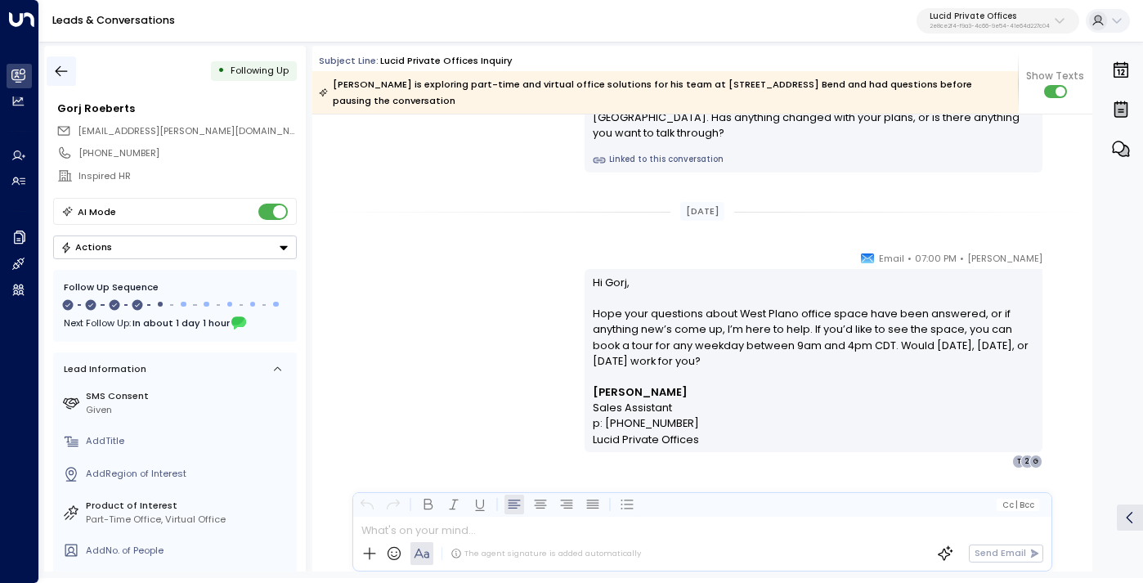
click at [62, 77] on icon "button" at bounding box center [61, 71] width 16 height 16
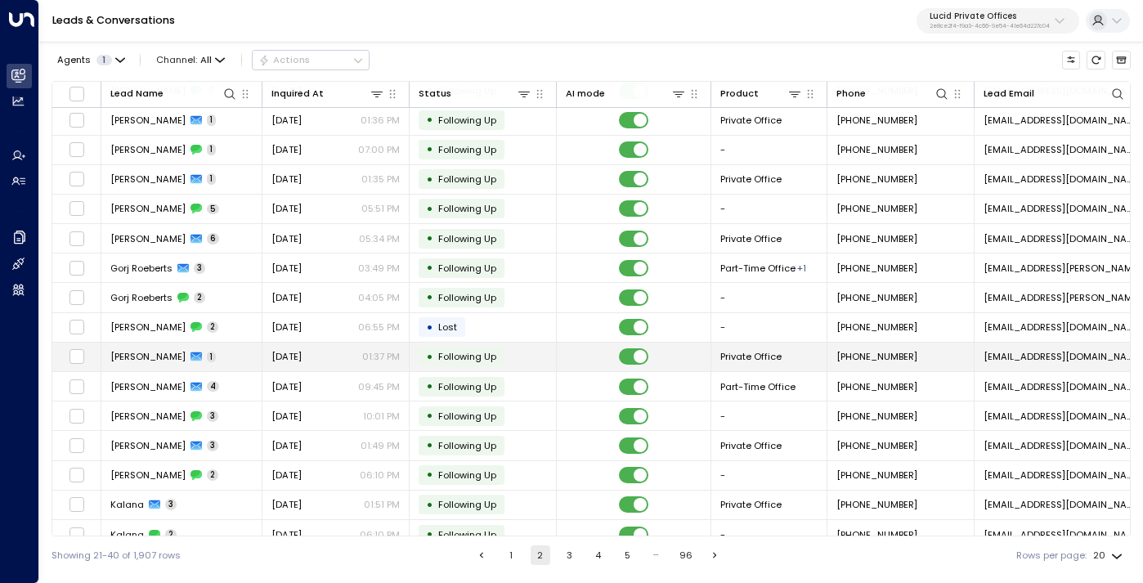
scroll to position [155, 0]
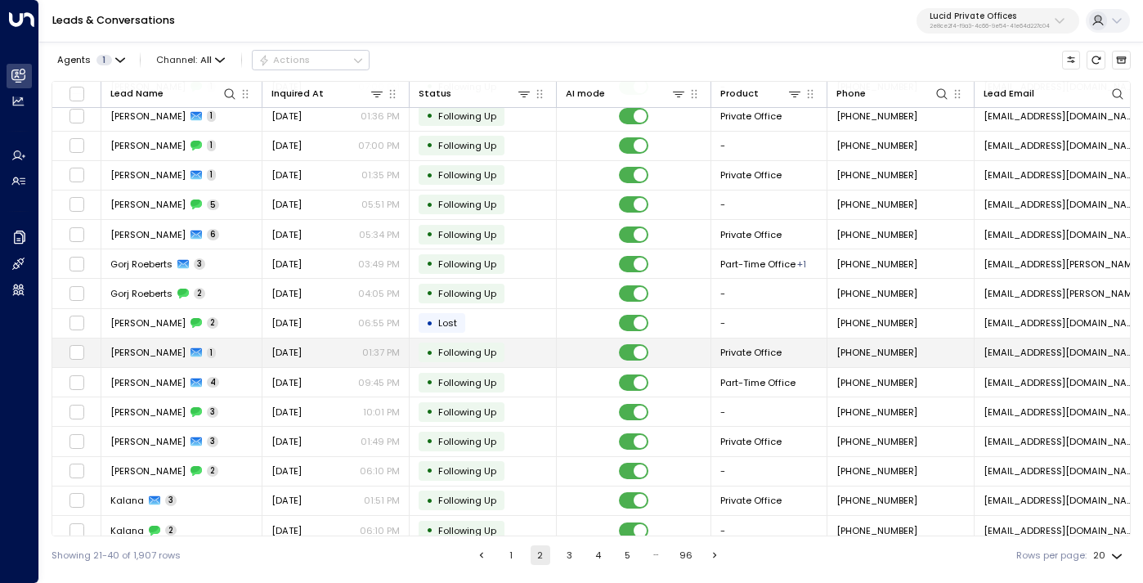
click at [351, 383] on div "[DATE] 09:45 PM" at bounding box center [335, 382] width 128 height 13
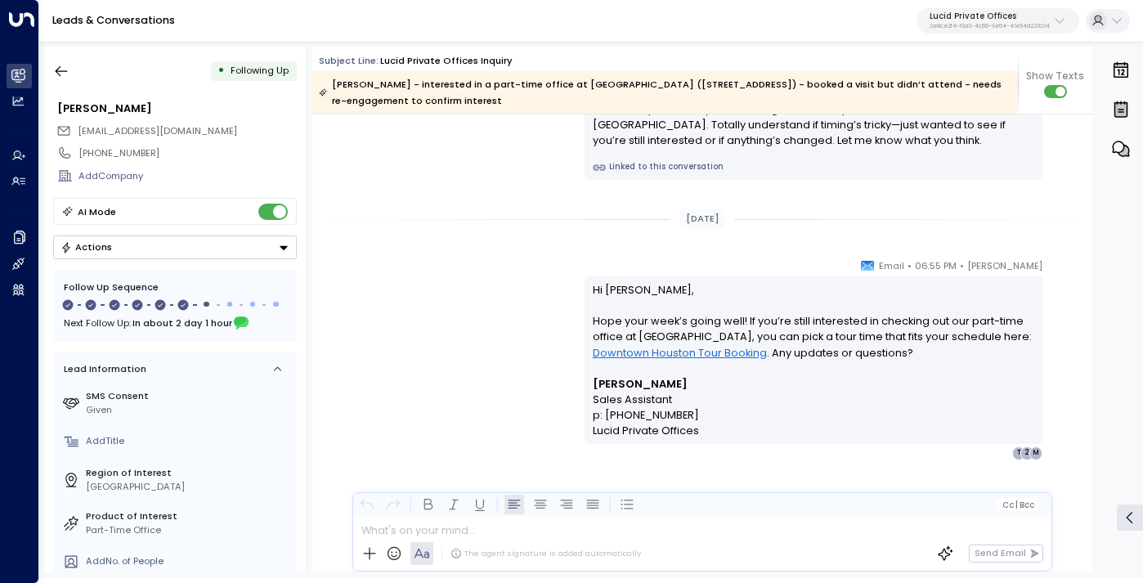
scroll to position [1591, 0]
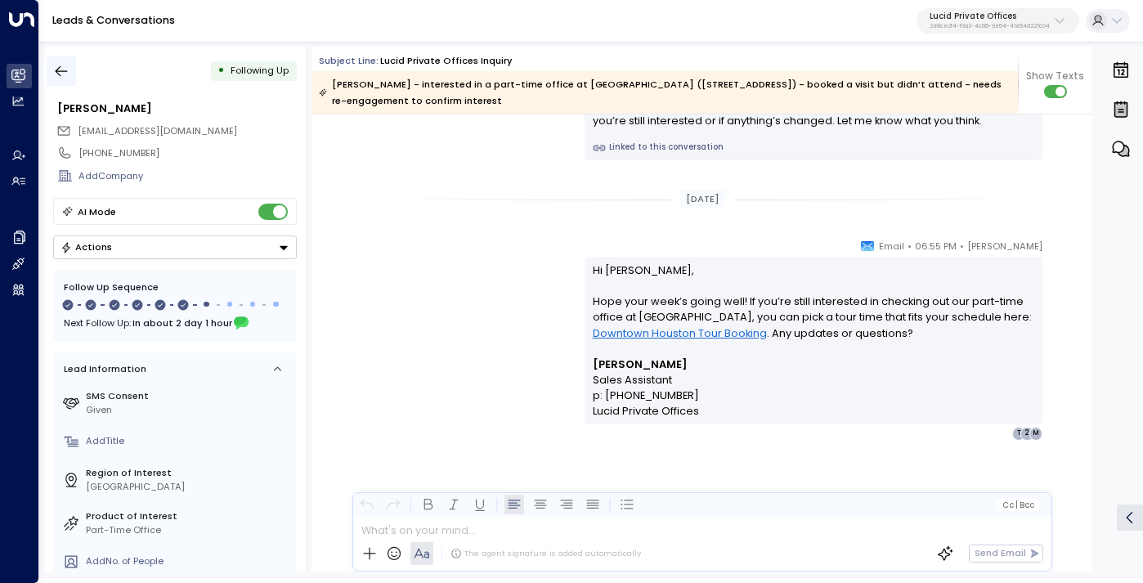
click at [73, 74] on button "button" at bounding box center [61, 70] width 29 height 29
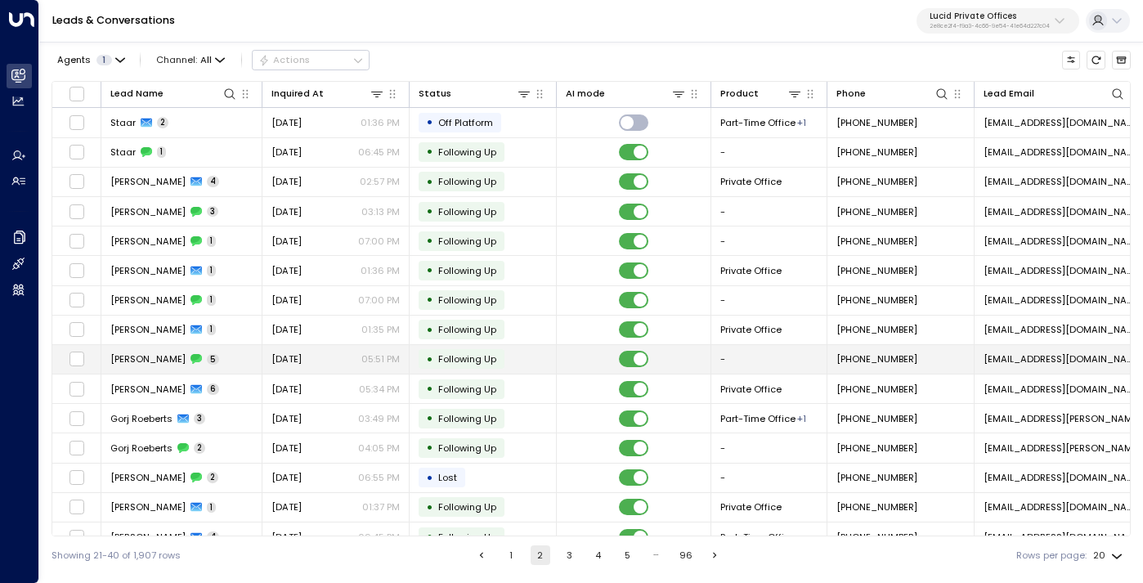
scroll to position [10, 0]
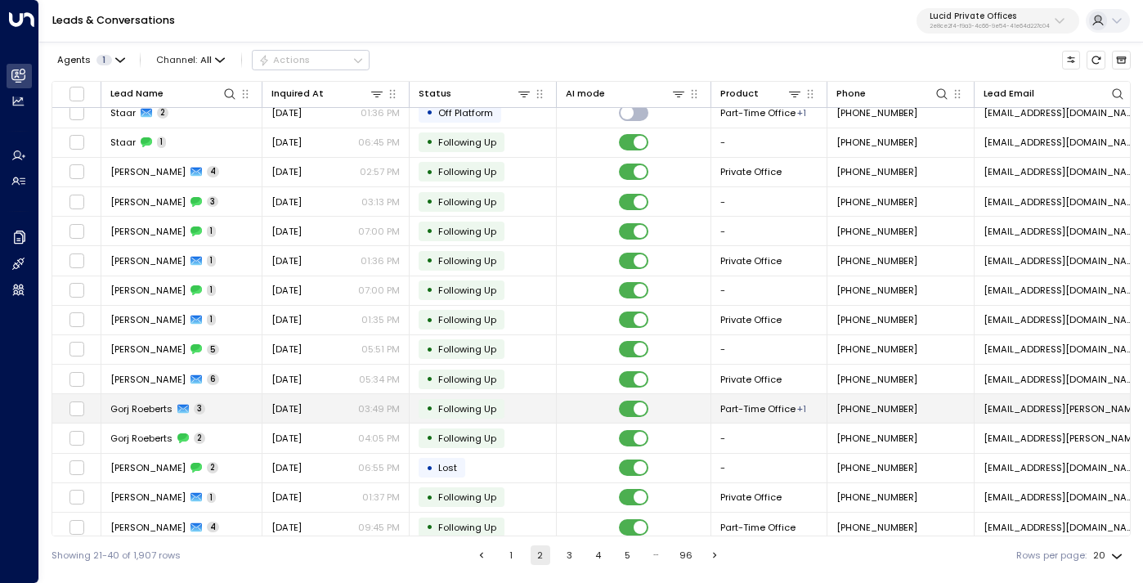
click at [302, 412] on span "[DATE]" at bounding box center [286, 408] width 30 height 13
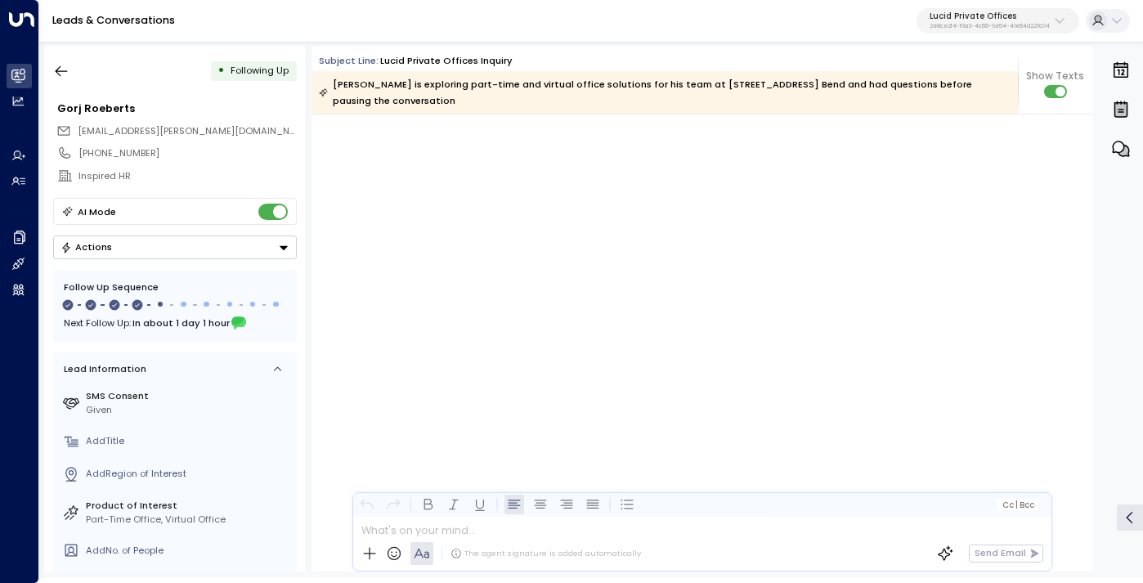
scroll to position [1193, 0]
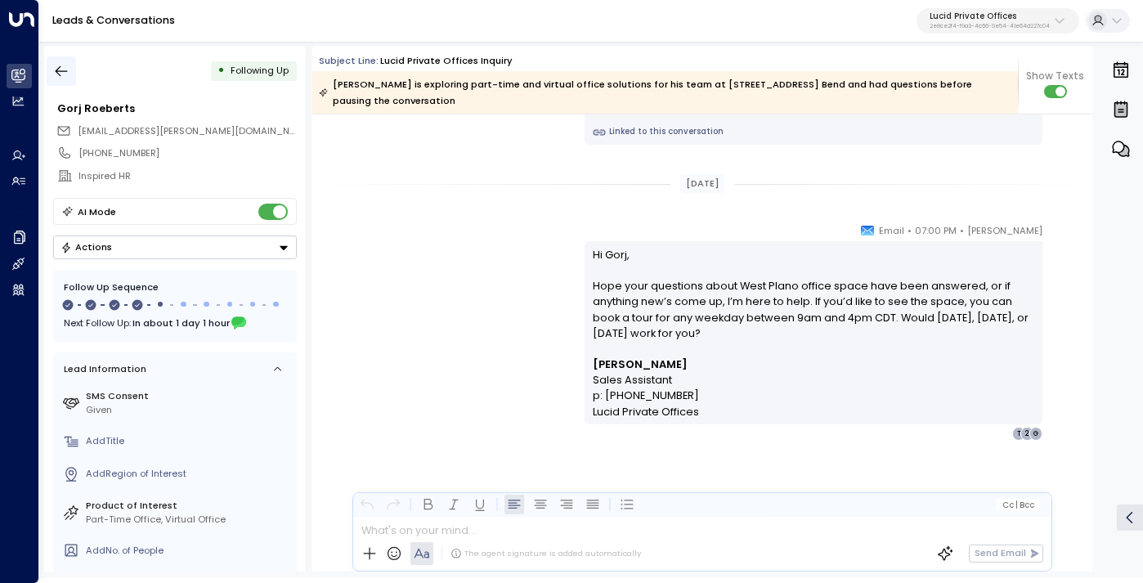
click at [71, 66] on button "button" at bounding box center [61, 70] width 29 height 29
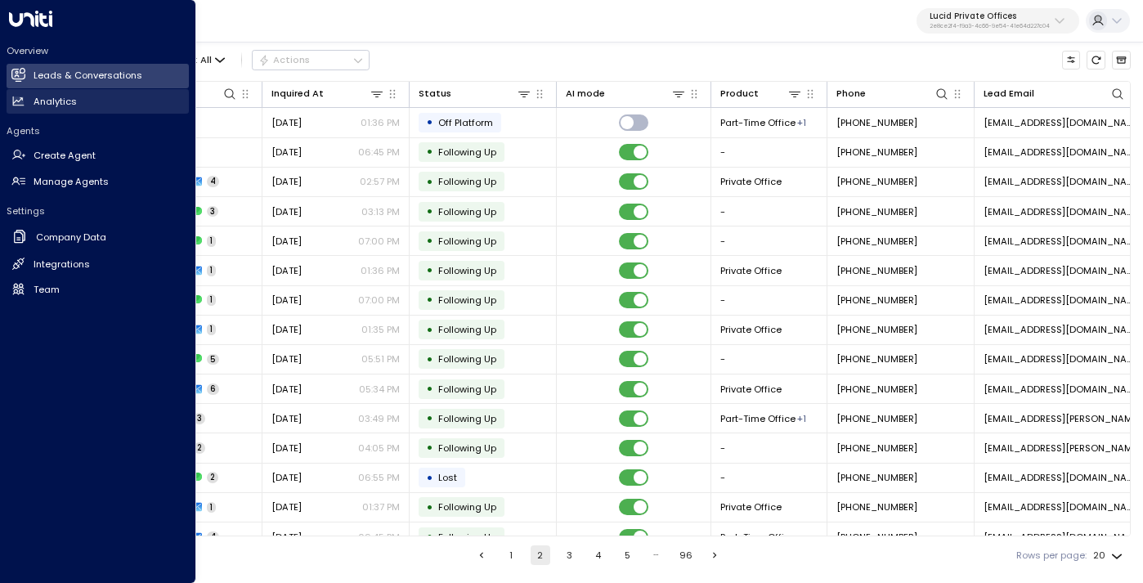
click at [61, 101] on h2 "Analytics" at bounding box center [55, 102] width 43 height 14
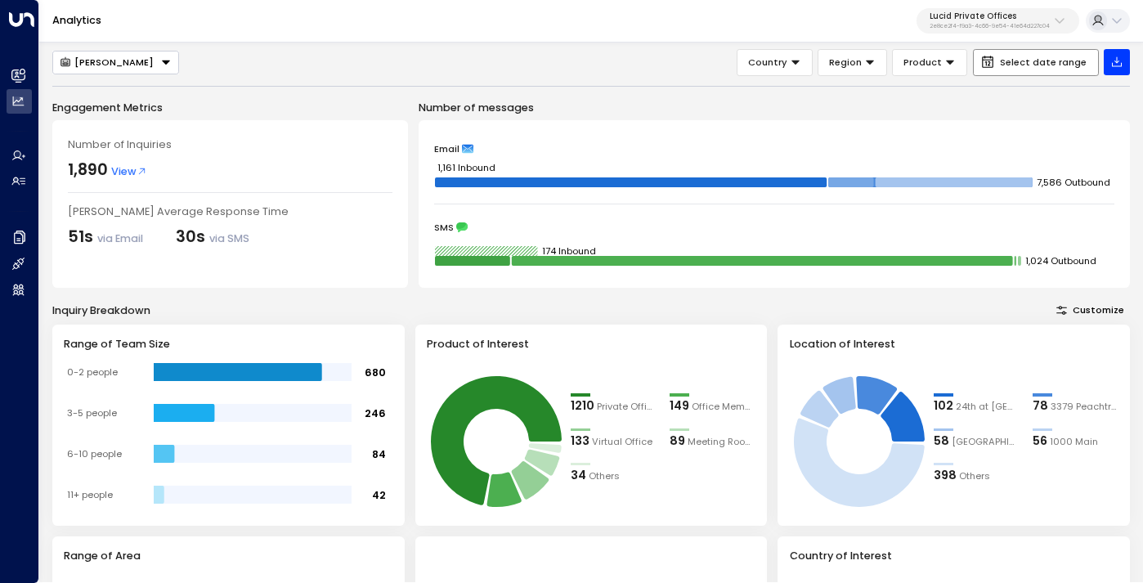
click at [1011, 66] on span "Select date range" at bounding box center [1043, 62] width 87 height 11
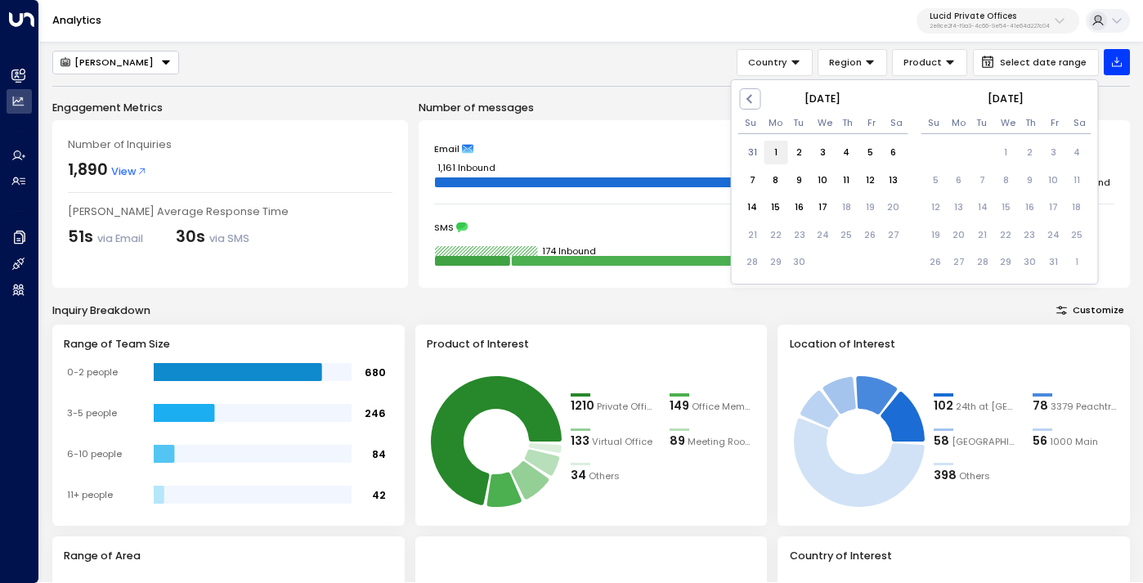
click at [771, 152] on div "1" at bounding box center [776, 153] width 24 height 24
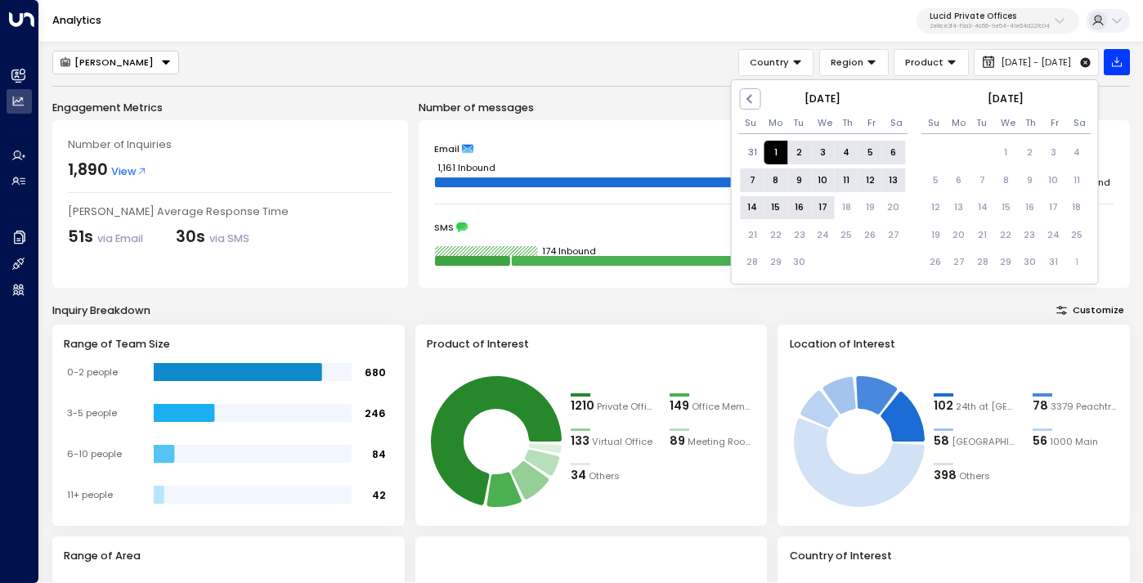
click at [822, 206] on div "17" at bounding box center [823, 208] width 24 height 24
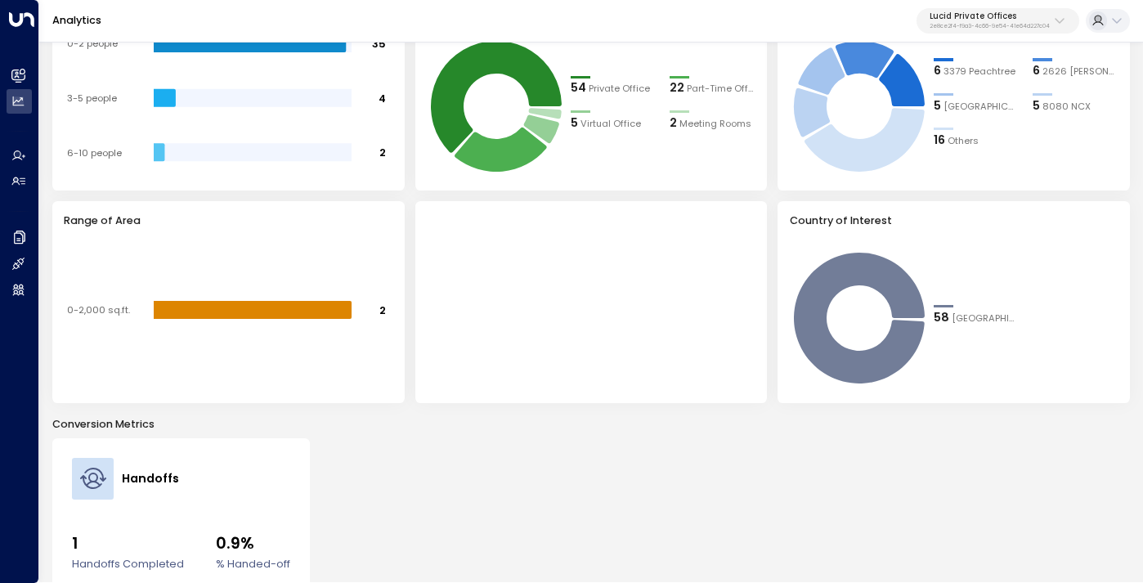
scroll to position [492, 0]
